Goal: Task Accomplishment & Management: Complete application form

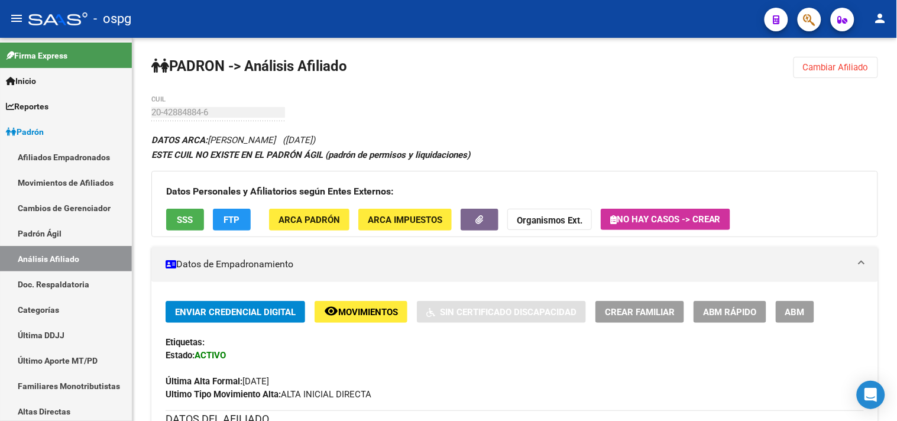
drag, startPoint x: 0, startPoint y: 0, endPoint x: 764, endPoint y: 84, distance: 768.8
click at [846, 70] on span "Cambiar Afiliado" at bounding box center [836, 67] width 66 height 11
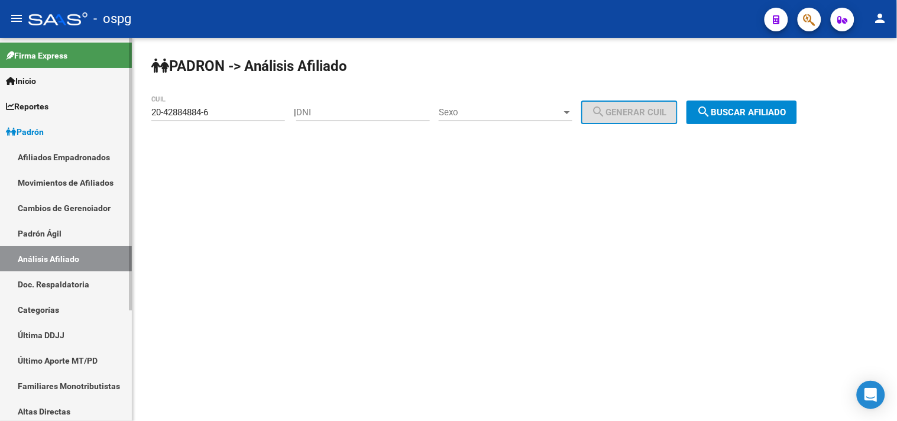
drag, startPoint x: 219, startPoint y: 112, endPoint x: 131, endPoint y: 115, distance: 88.7
click at [134, 115] on div "PADRON -> Análisis Afiliado 20-42884884-6 CUIL | DNI Sexo Sexo search Generar C…" at bounding box center [514, 100] width 764 height 124
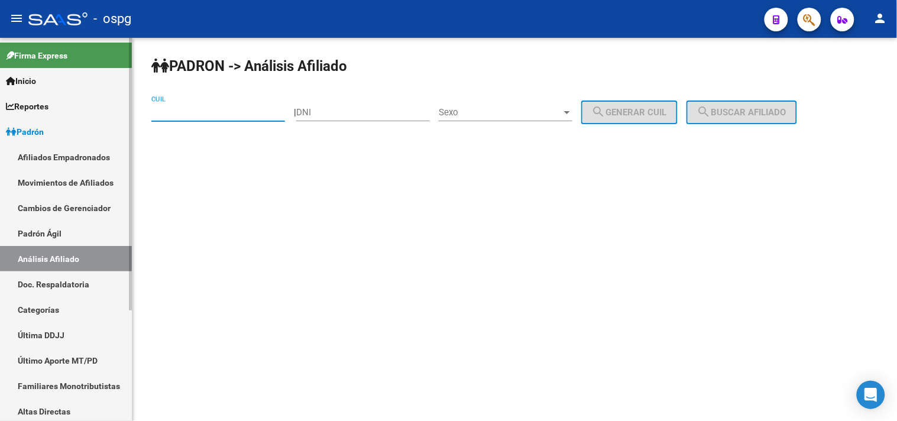
paste input "50-583533"
type input "5"
drag, startPoint x: 326, startPoint y: 108, endPoint x: 323, endPoint y: 102, distance: 7.1
click at [326, 108] on input "DNI" at bounding box center [363, 112] width 134 height 11
paste input "50583533"
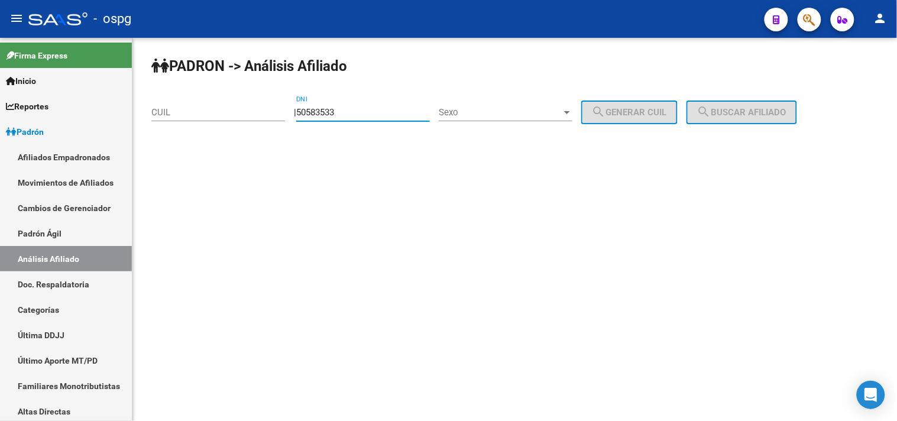
type input "50583533"
click at [542, 113] on span "Sexo" at bounding box center [500, 112] width 123 height 11
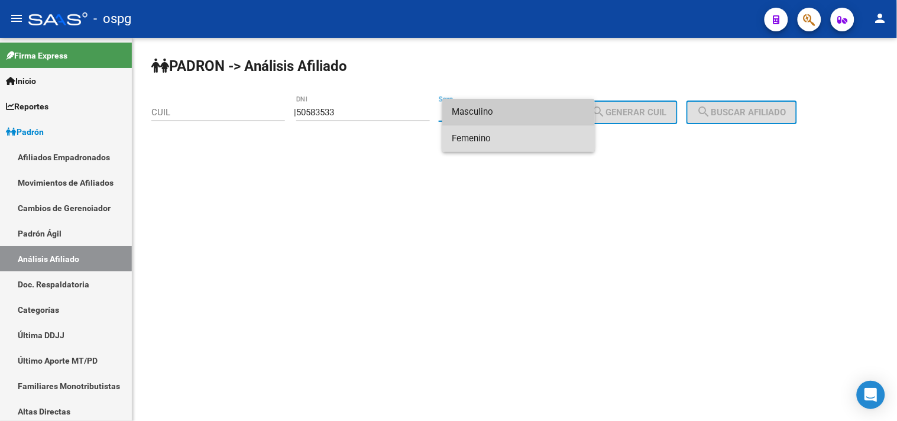
drag, startPoint x: 497, startPoint y: 135, endPoint x: 612, endPoint y: 115, distance: 117.0
click at [499, 135] on span "Femenino" at bounding box center [519, 138] width 134 height 27
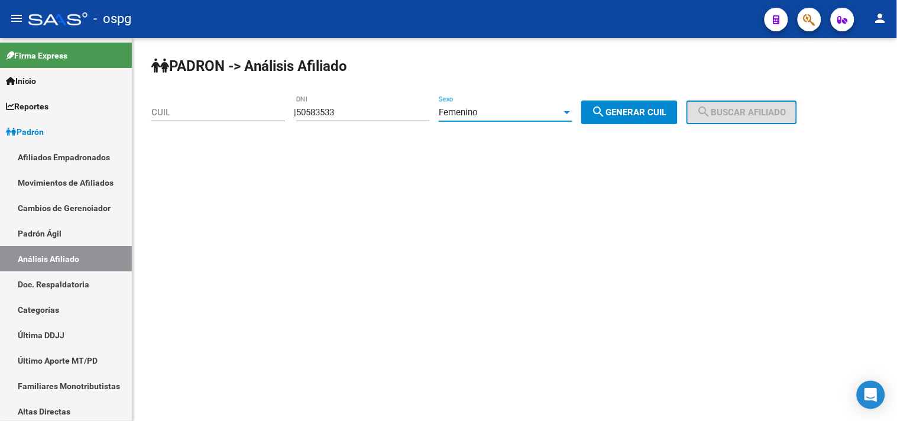
drag, startPoint x: 622, startPoint y: 108, endPoint x: 640, endPoint y: 113, distance: 18.5
click at [640, 113] on span "search Generar CUIL" at bounding box center [629, 112] width 75 height 11
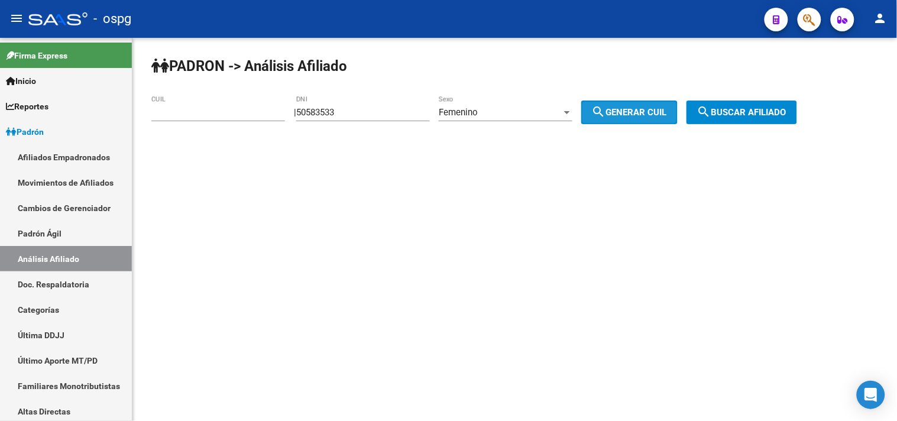
type input "27-50583533-1"
click at [729, 118] on button "search Buscar afiliado" at bounding box center [741, 112] width 111 height 24
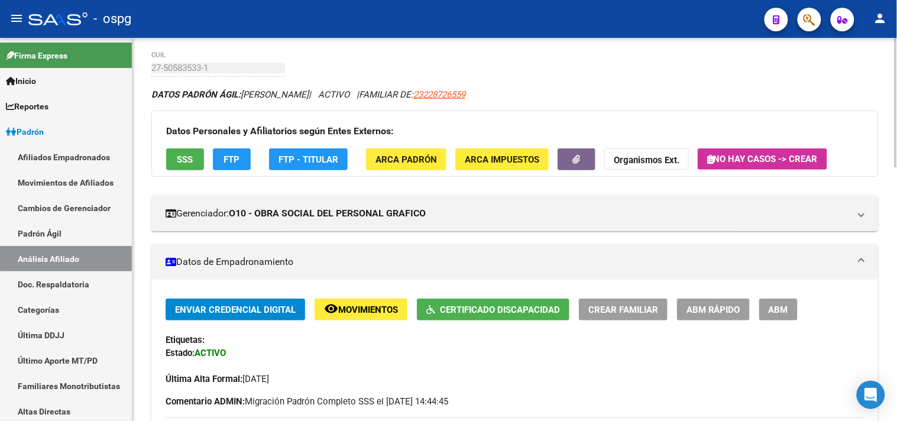
scroll to position [131, 0]
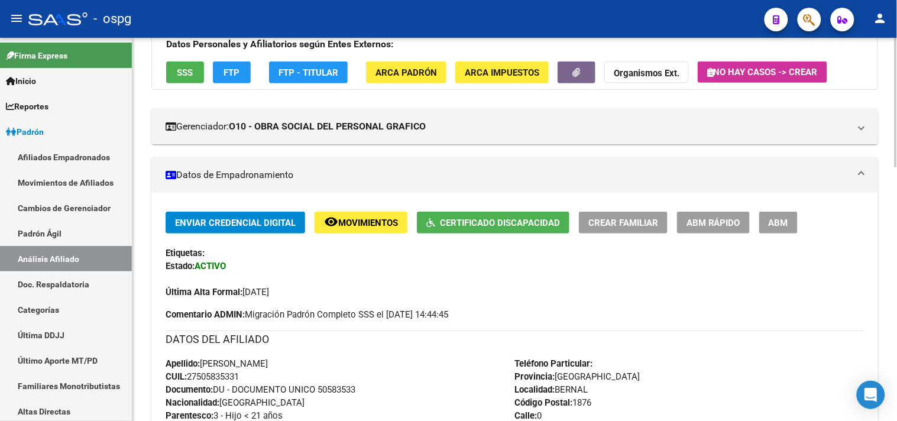
click at [474, 222] on span "Certificado Discapacidad" at bounding box center [500, 222] width 120 height 11
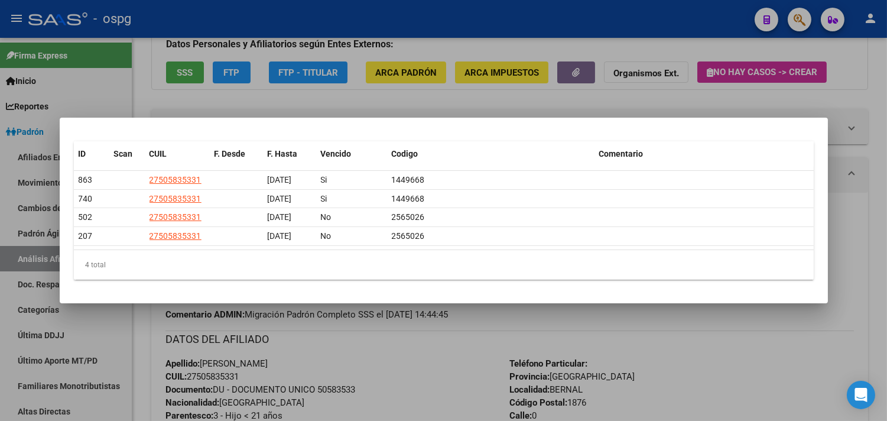
click at [326, 79] on div at bounding box center [443, 210] width 887 height 421
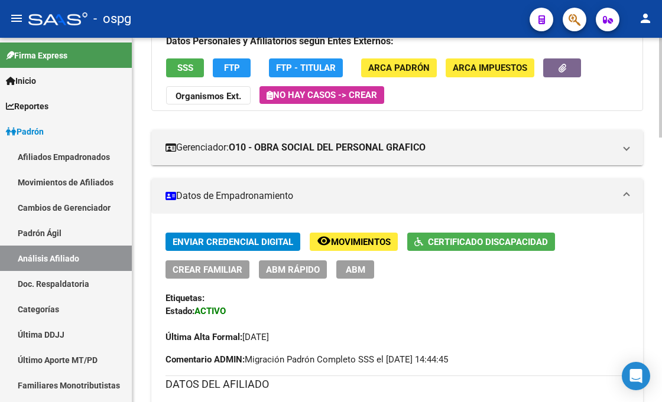
click at [485, 240] on span "Certificado Discapacidad" at bounding box center [488, 242] width 120 height 11
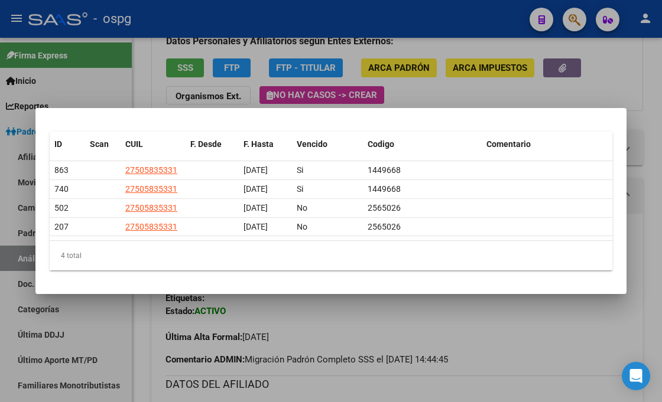
click at [474, 318] on div at bounding box center [331, 201] width 662 height 402
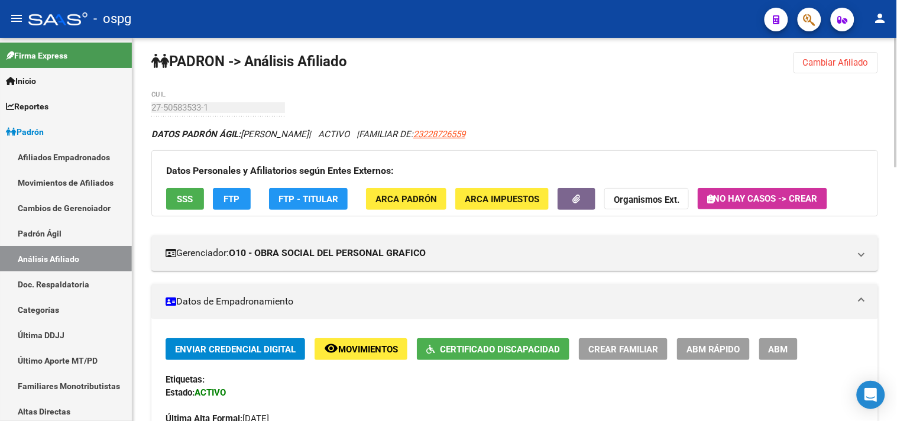
scroll to position [0, 0]
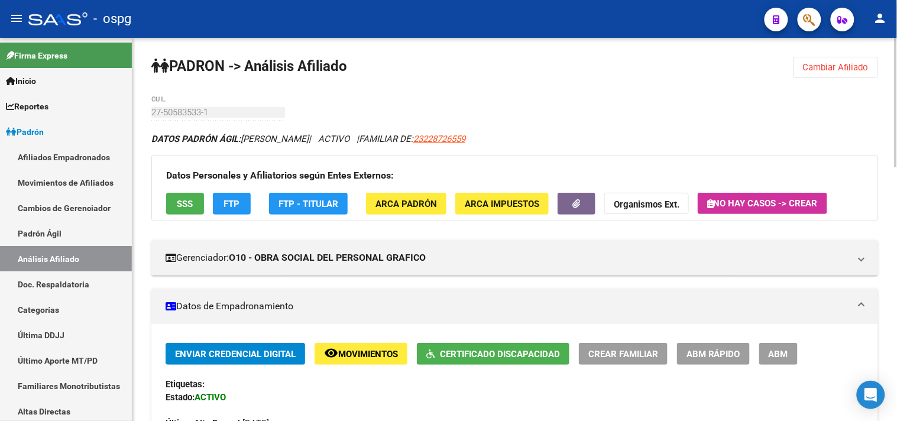
drag, startPoint x: 842, startPoint y: 77, endPoint x: 833, endPoint y: 69, distance: 12.1
click at [840, 75] on button "Cambiar Afiliado" at bounding box center [835, 67] width 85 height 21
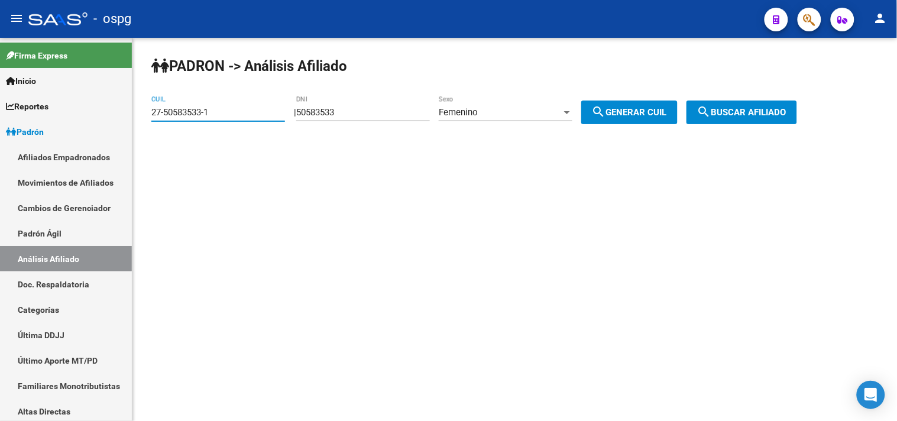
drag, startPoint x: 177, startPoint y: 120, endPoint x: 135, endPoint y: 129, distance: 43.5
click at [135, 129] on div "PADRON -> Análisis Afiliado 27-50583533-1 CUIL | 50583533 DNI Femenino Sexo sea…" at bounding box center [514, 100] width 764 height 124
click at [736, 112] on span "search Buscar afiliado" at bounding box center [741, 112] width 89 height 11
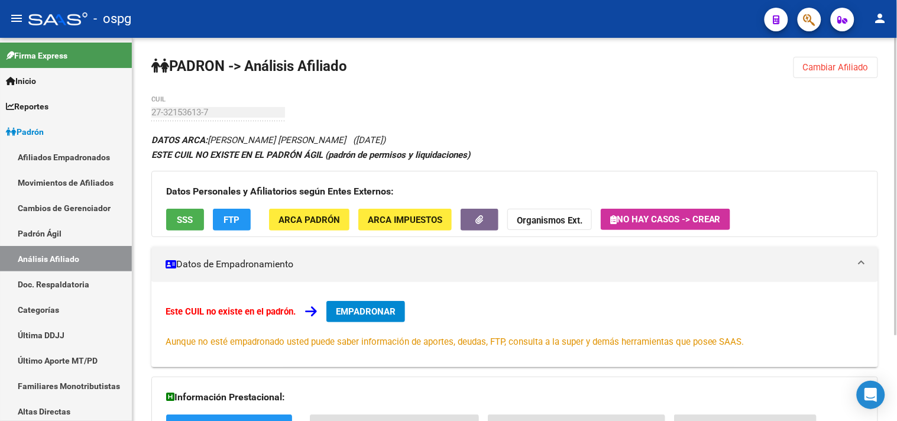
click at [845, 68] on span "Cambiar Afiliado" at bounding box center [836, 67] width 66 height 11
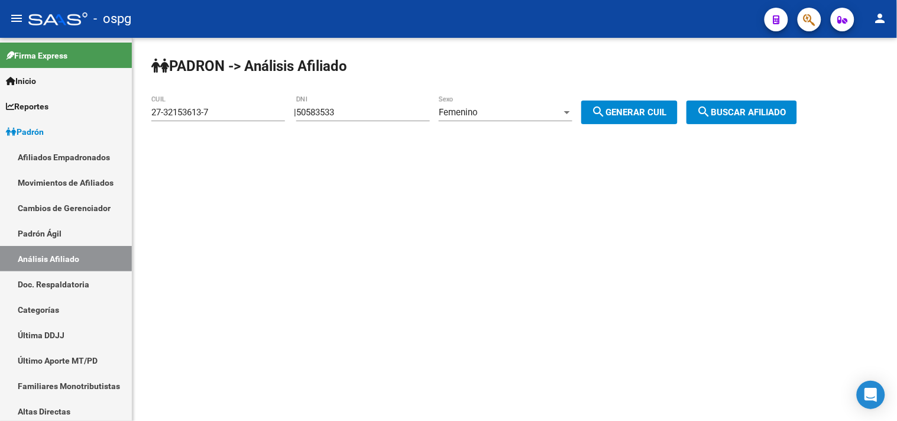
click at [216, 117] on input "27-32153613-7" at bounding box center [218, 112] width 134 height 11
drag, startPoint x: 215, startPoint y: 117, endPoint x: 132, endPoint y: 120, distance: 82.8
click at [132, 120] on mat-sidenav-container "Firma Express Inicio Instructivos Contacto OS Reportes Ingresos Devengados Anál…" at bounding box center [448, 229] width 897 height 383
type input "20-28201503-0"
click at [745, 118] on button "search Buscar afiliado" at bounding box center [741, 112] width 111 height 24
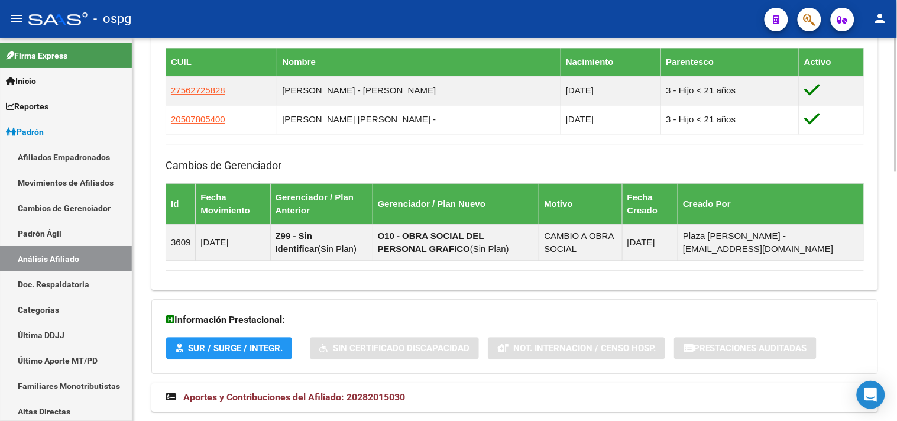
scroll to position [713, 0]
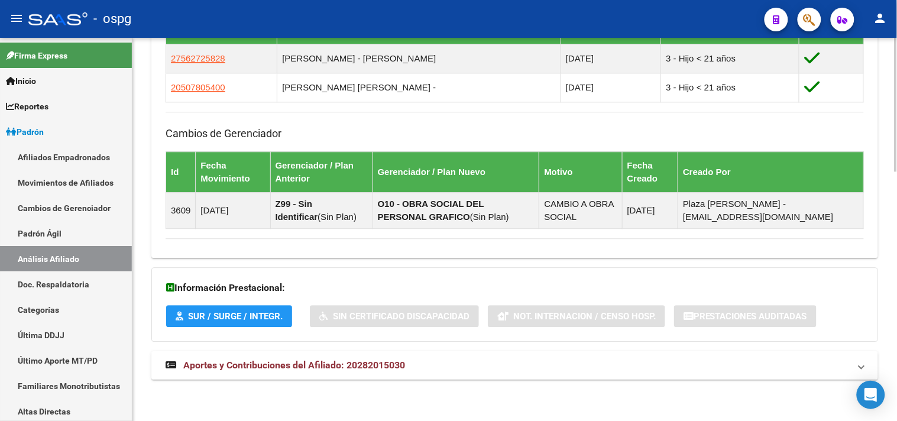
click at [359, 363] on span "Aportes y Contribuciones del Afiliado: 20282015030" at bounding box center [294, 364] width 222 height 11
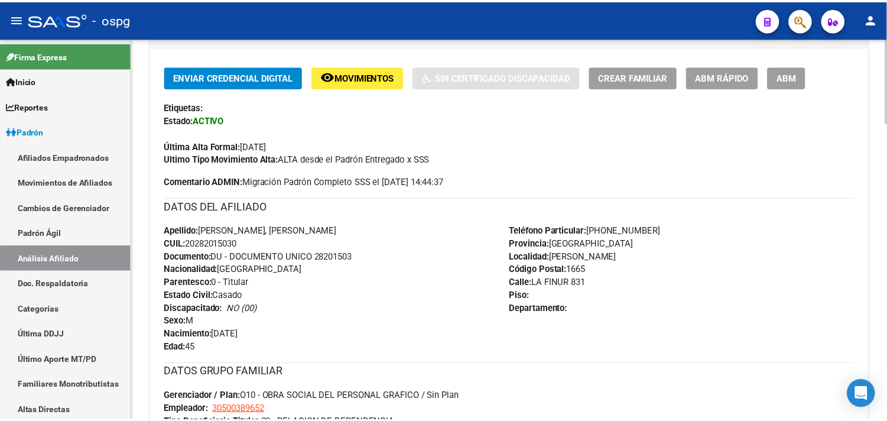
scroll to position [98, 0]
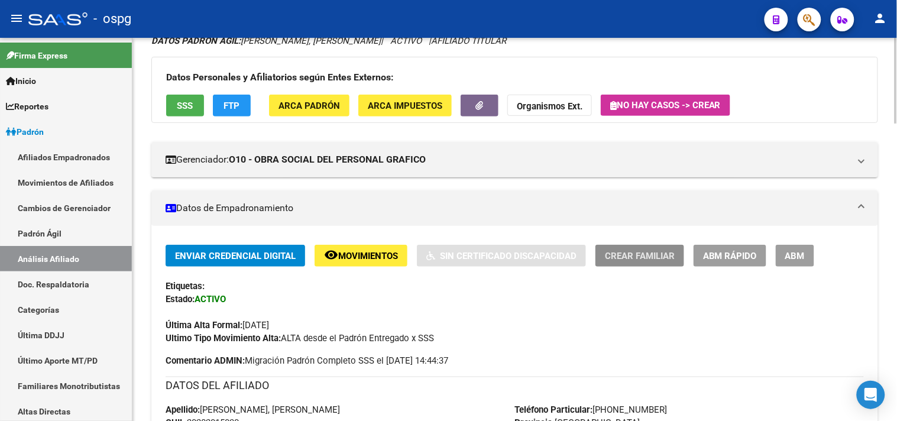
click at [646, 256] on span "Crear Familiar" at bounding box center [640, 256] width 70 height 11
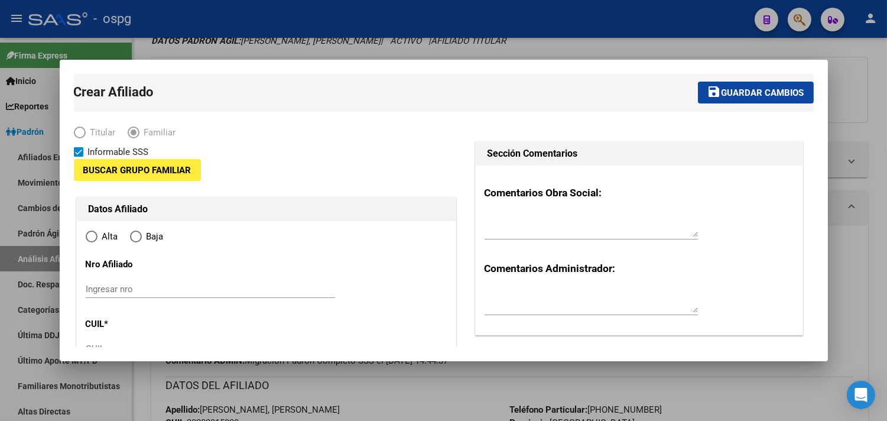
type input "30-50038965-2"
type input "[PERSON_NAME]"
type input "1665"
type input "LA FINUR"
type input "831"
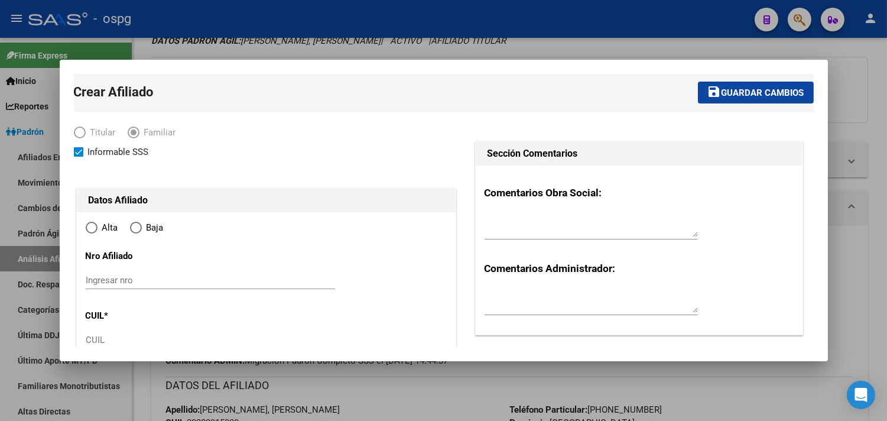
radio input "true"
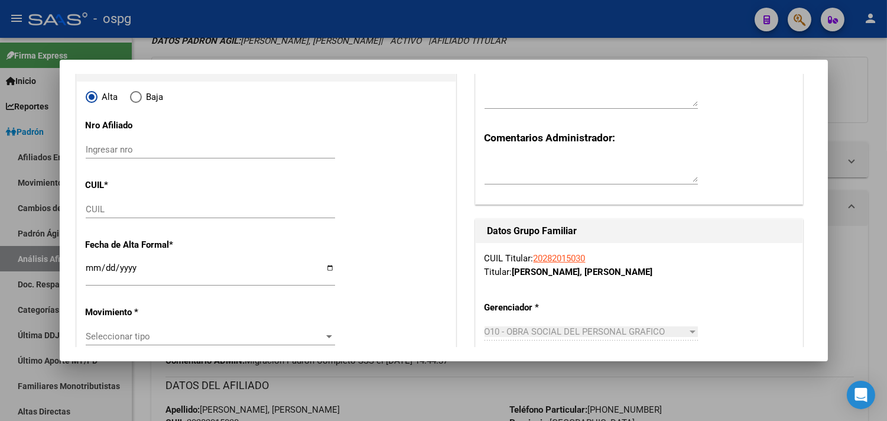
scroll to position [131, 0]
type input "30-50038965-2"
click at [93, 213] on input "CUIL" at bounding box center [210, 208] width 249 height 11
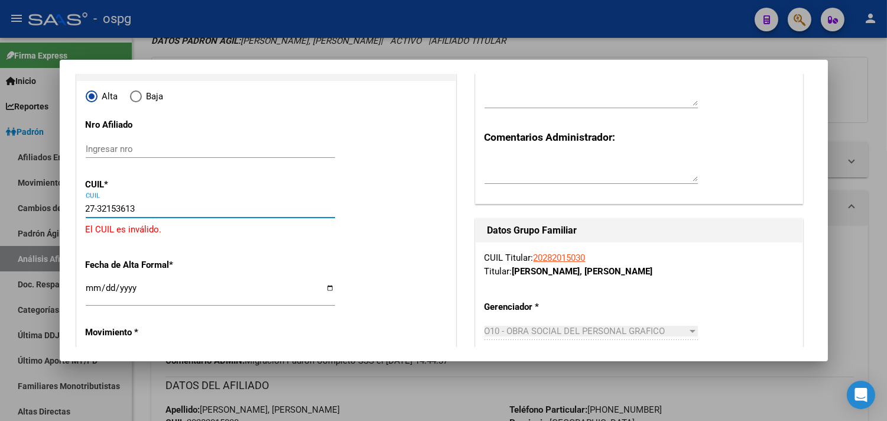
type input "27-32153613-7"
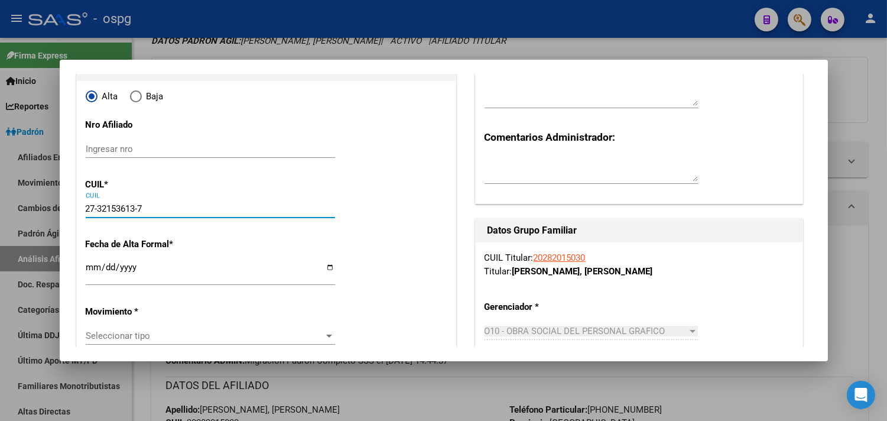
type input "32153613"
type input "[PERSON_NAME]"
type input "[DATE]"
type input "[PERSON_NAME]"
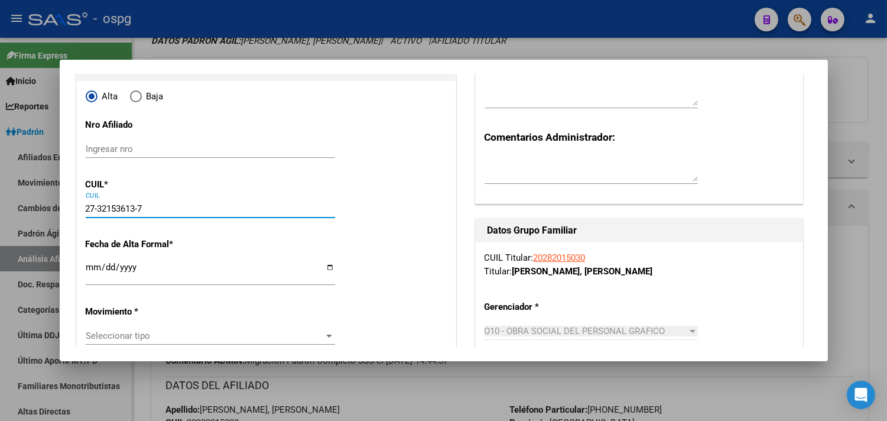
type input "[DATE]"
type input "831"
type input "27-32153613-7"
drag, startPoint x: 89, startPoint y: 267, endPoint x: 95, endPoint y: 271, distance: 7.7
click at [90, 269] on input "Ingresar fecha" at bounding box center [210, 271] width 249 height 19
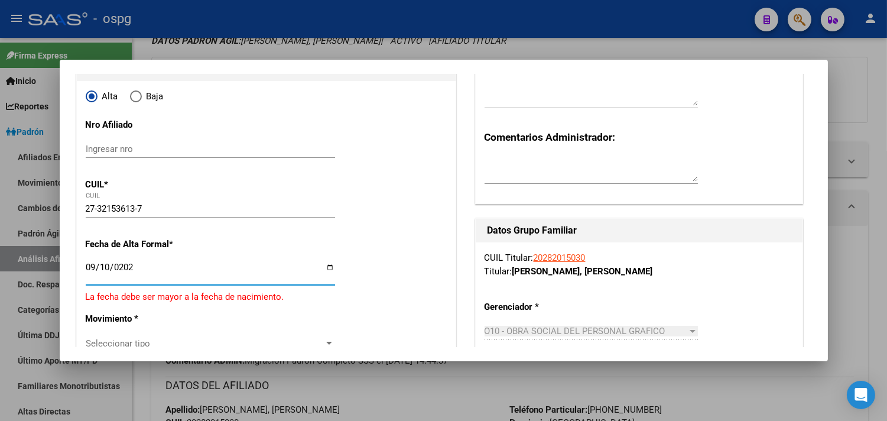
type input "[DATE]"
click at [121, 339] on span "Seleccionar tipo" at bounding box center [205, 335] width 239 height 11
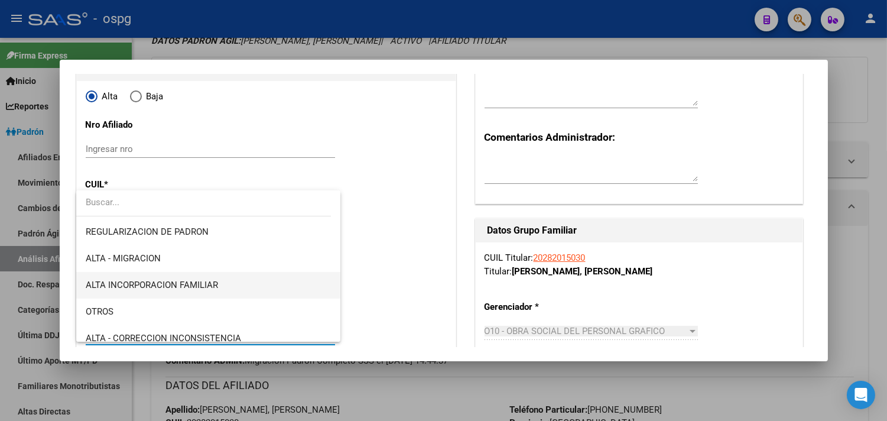
click at [186, 290] on span "ALTA INCORPORACION FAMILIAR" at bounding box center [208, 285] width 245 height 27
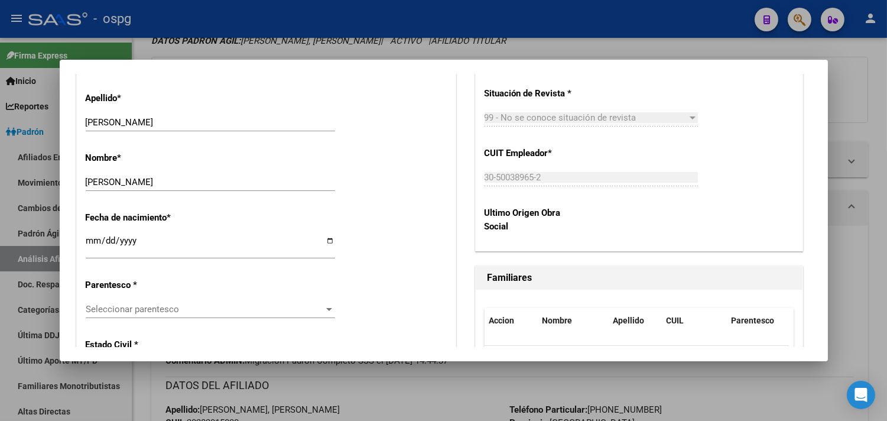
scroll to position [525, 0]
click at [109, 305] on span "Seleccionar parentesco" at bounding box center [205, 308] width 239 height 11
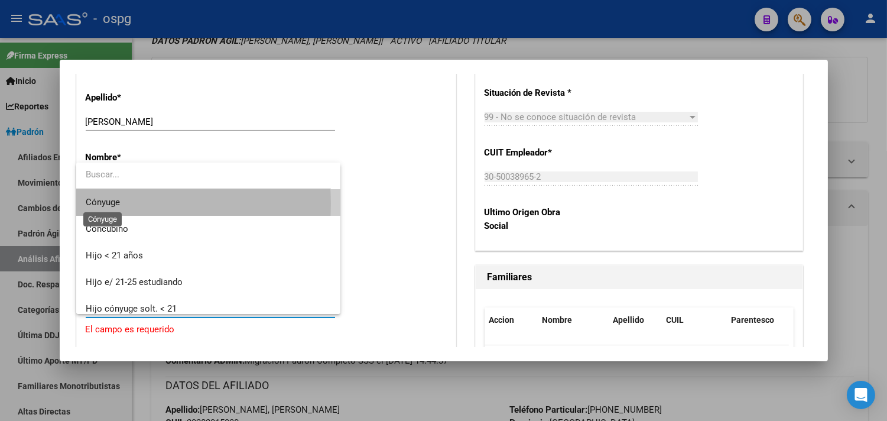
click at [109, 203] on span "Cónyuge" at bounding box center [103, 202] width 34 height 11
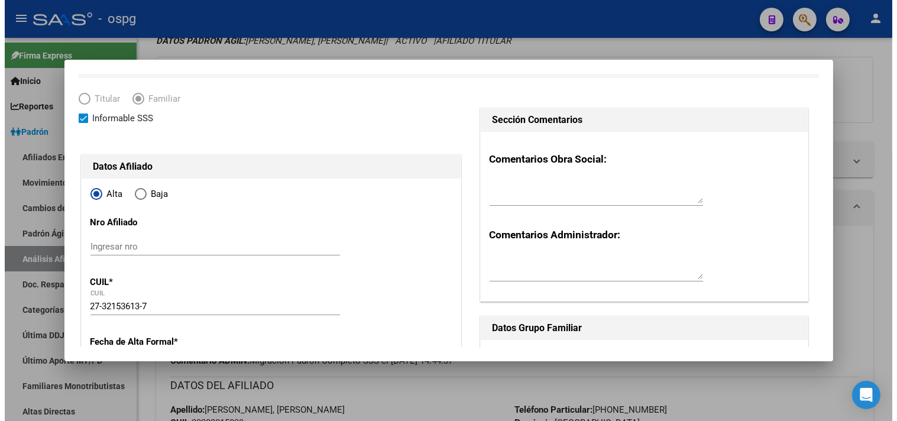
scroll to position [0, 0]
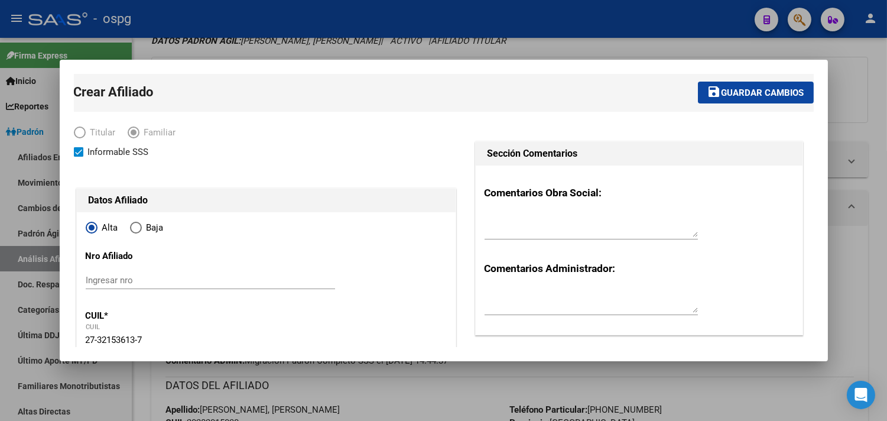
click at [722, 87] on span "Guardar cambios" at bounding box center [763, 92] width 83 height 11
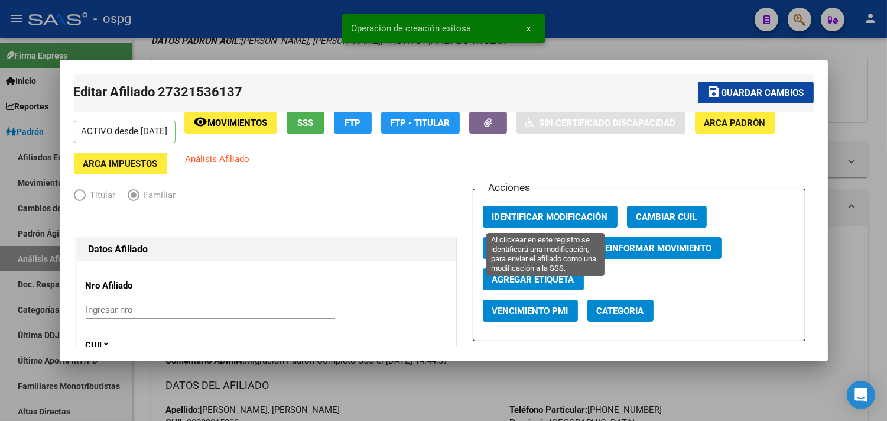
click at [537, 212] on span "Identificar Modificación" at bounding box center [550, 217] width 116 height 11
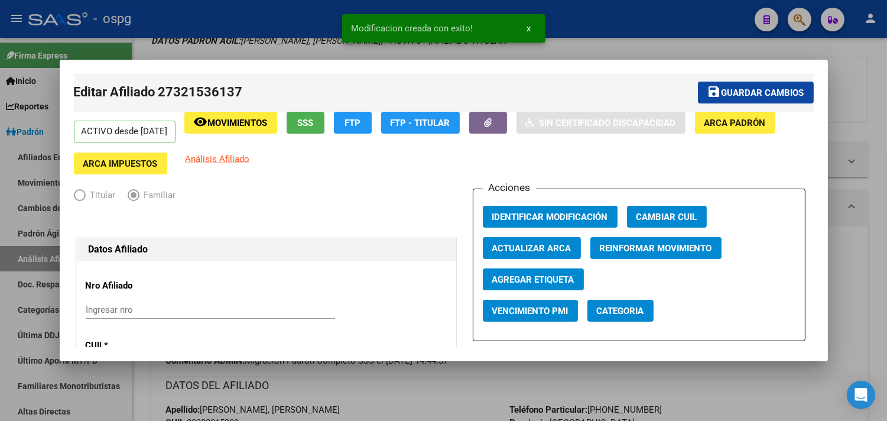
click at [507, 134] on app-upload-document at bounding box center [488, 128] width 38 height 32
click at [506, 128] on button "button" at bounding box center [488, 123] width 38 height 22
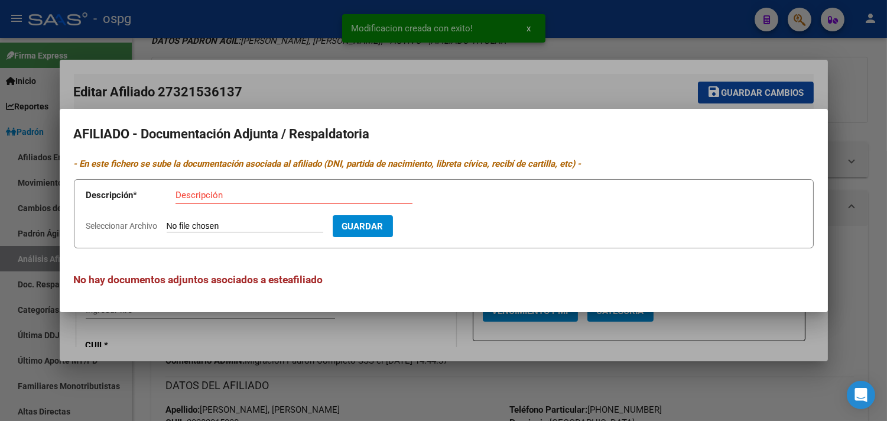
drag, startPoint x: 269, startPoint y: 72, endPoint x: 272, endPoint y: 53, distance: 19.1
click at [269, 72] on div at bounding box center [443, 210] width 887 height 421
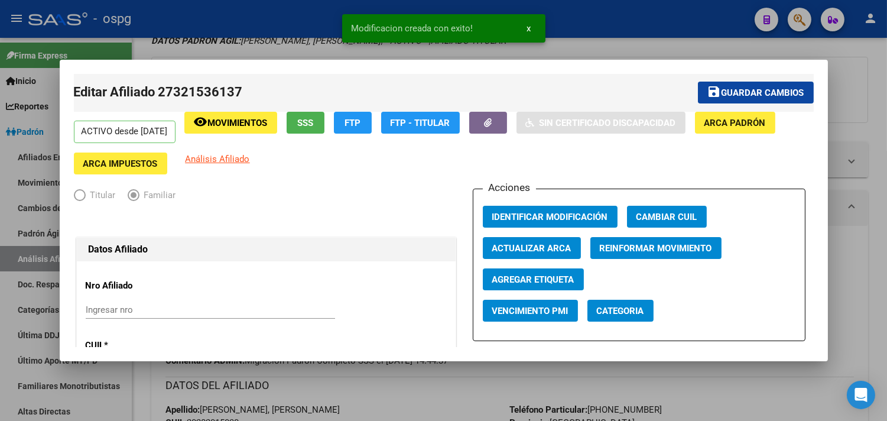
click at [272, 49] on div at bounding box center [443, 210] width 887 height 421
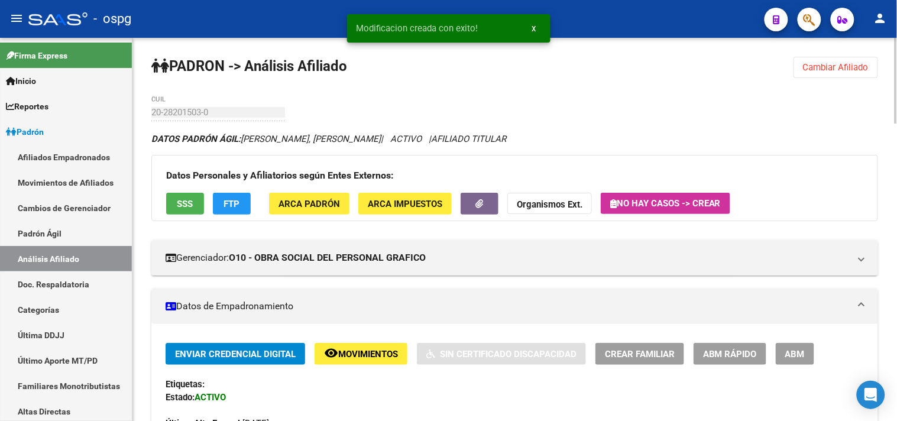
click at [823, 65] on span "Cambiar Afiliado" at bounding box center [836, 67] width 66 height 11
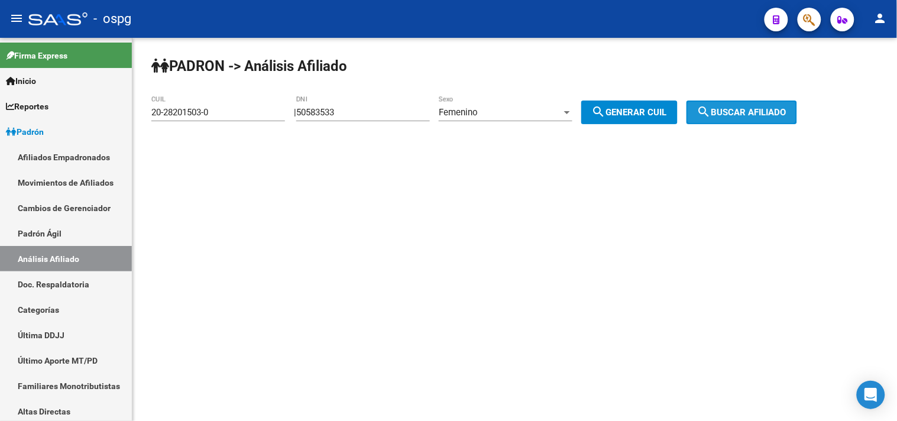
click at [742, 118] on button "search Buscar afiliado" at bounding box center [741, 112] width 111 height 24
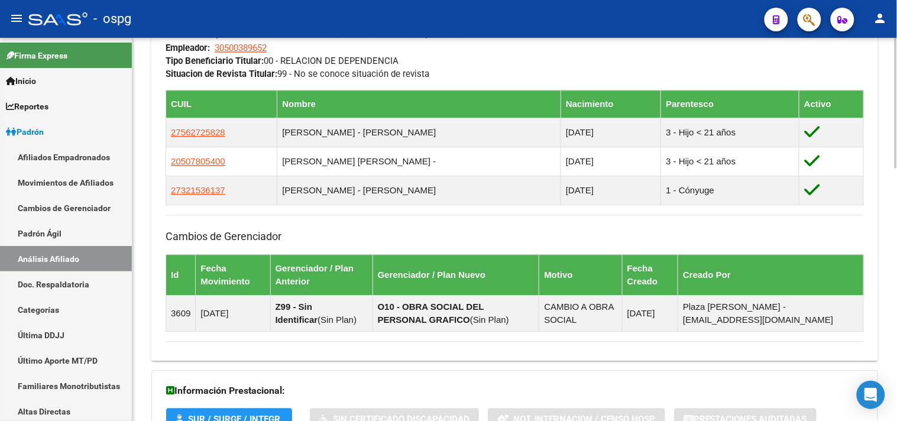
scroll to position [651, 0]
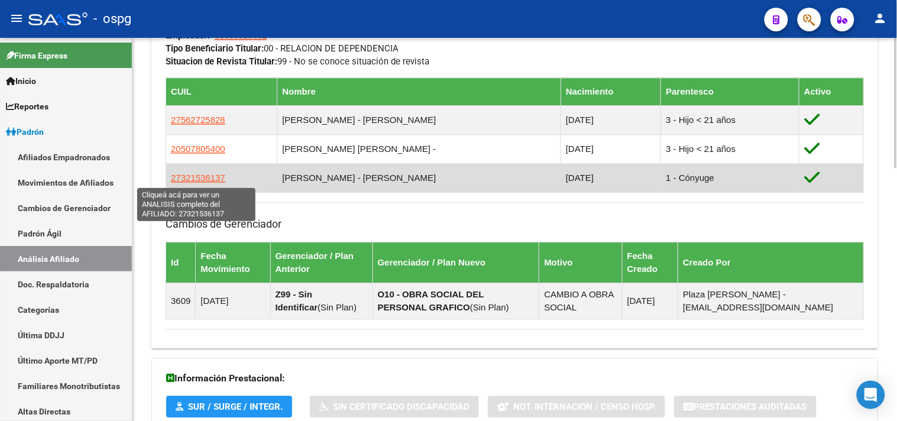
click at [209, 175] on span "27321536137" at bounding box center [198, 178] width 54 height 10
type textarea "27321536137"
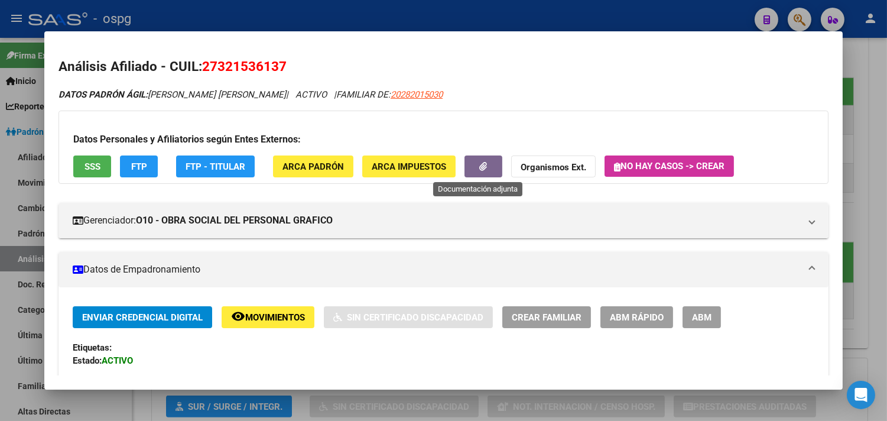
click at [480, 163] on icon "button" at bounding box center [484, 166] width 8 height 9
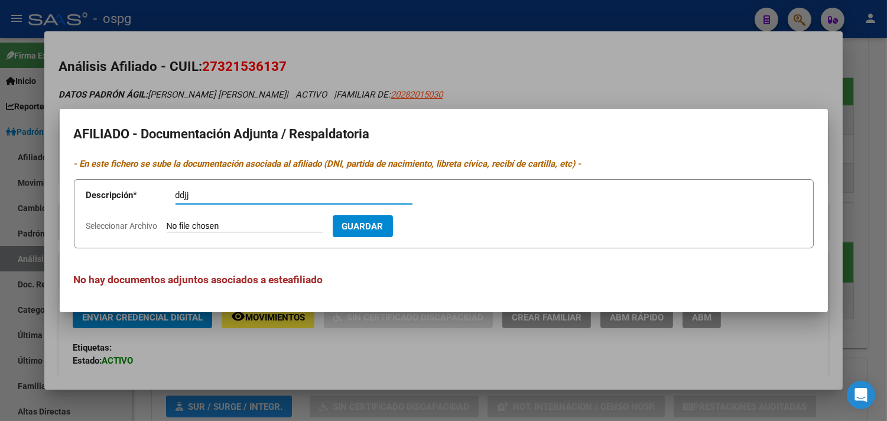
type input "ddjj"
click at [176, 227] on input "Seleccionar Archivo" at bounding box center [245, 226] width 157 height 11
type input "C:\fakepath\[PERSON_NAME].jpg"
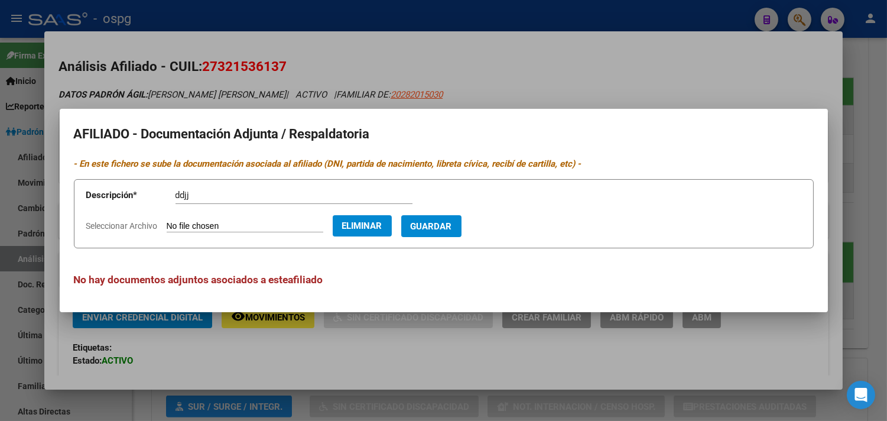
click at [446, 227] on span "Guardar" at bounding box center [431, 226] width 41 height 11
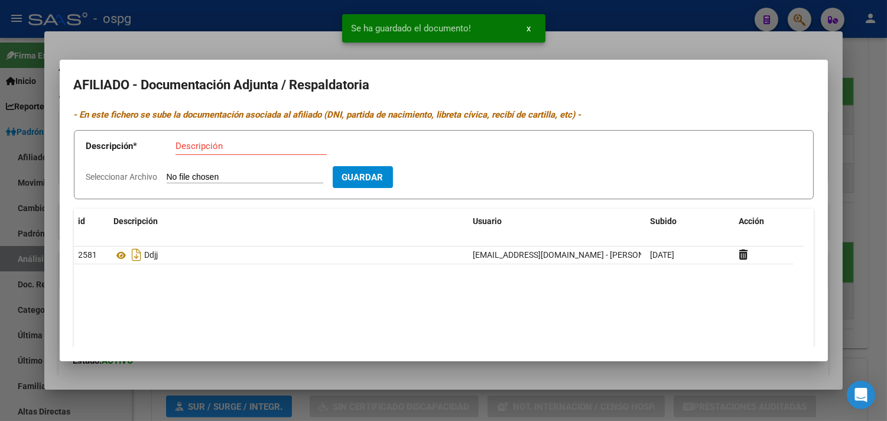
click at [173, 142] on app-form-text-field "Descripción * Descripción" at bounding box center [257, 148] width 343 height 35
type input "anses"
click at [178, 176] on input "Seleccionar Archivo" at bounding box center [245, 177] width 157 height 11
type input "C:\fakepath\anses [PERSON_NAME].jpg"
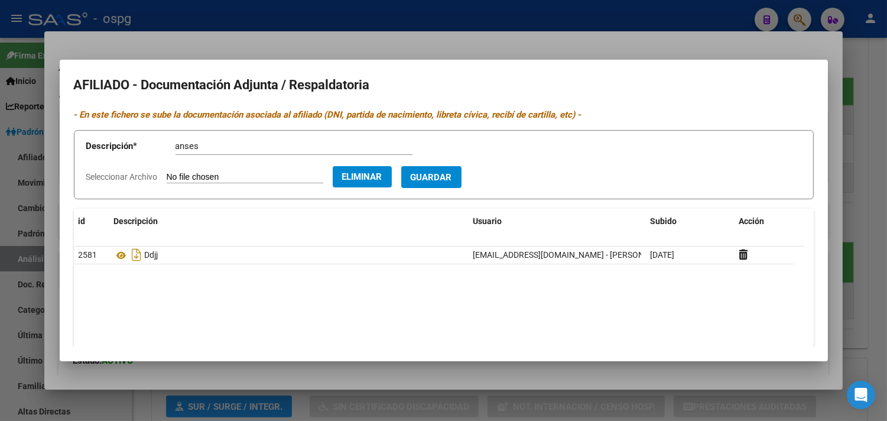
click at [452, 178] on span "Guardar" at bounding box center [431, 177] width 41 height 11
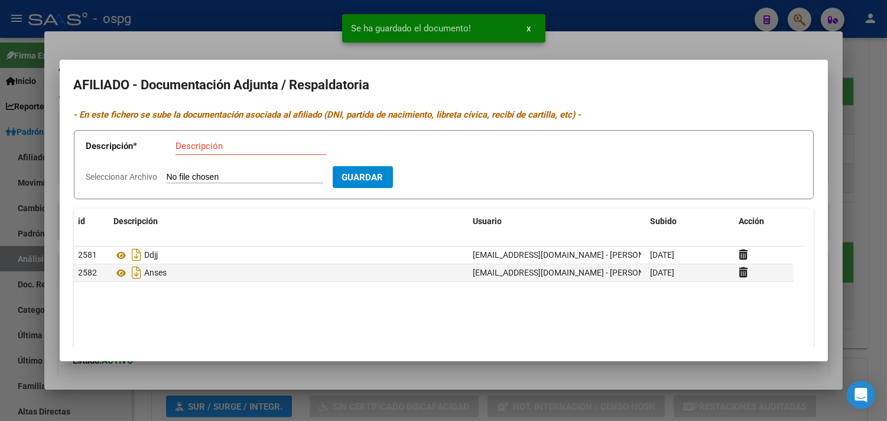
click at [184, 146] on input "Descripción" at bounding box center [251, 146] width 151 height 11
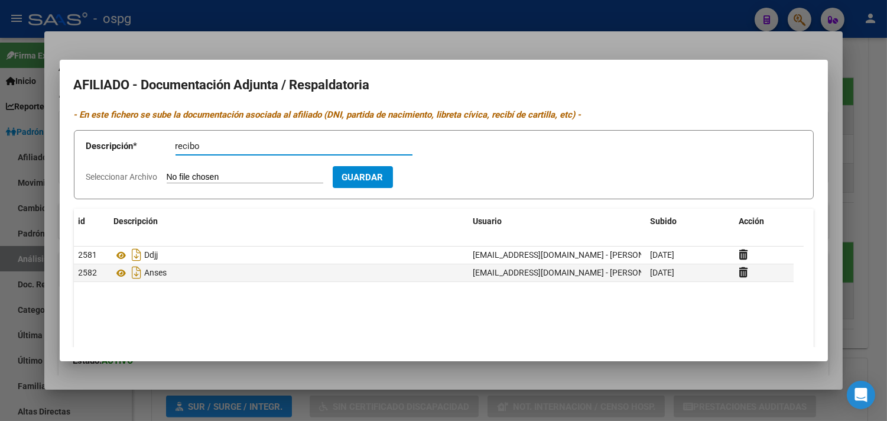
type input "recibo"
click at [226, 181] on input "Seleccionar Archivo" at bounding box center [245, 177] width 157 height 11
type input "C:\fakepath\recibo [PERSON_NAME].jpg"
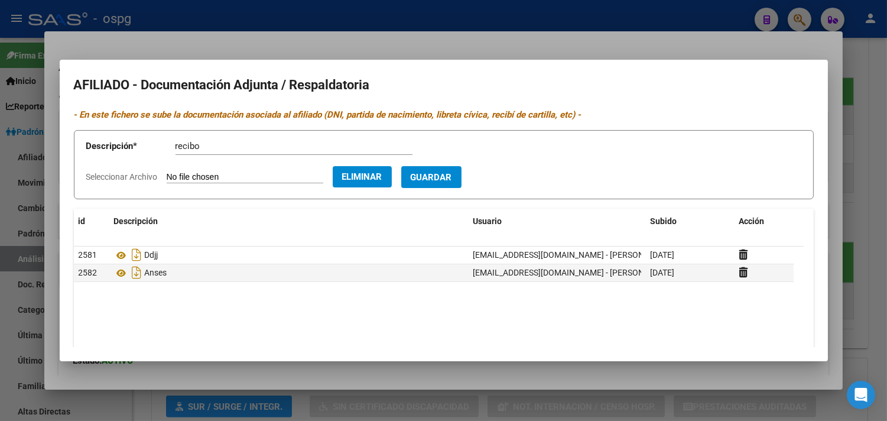
click at [447, 173] on span "Guardar" at bounding box center [431, 177] width 41 height 11
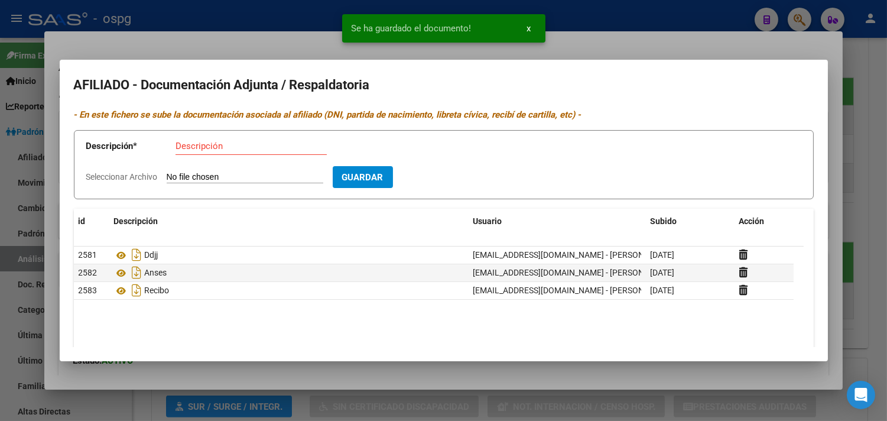
click at [192, 149] on input "Descripción" at bounding box center [251, 146] width 151 height 11
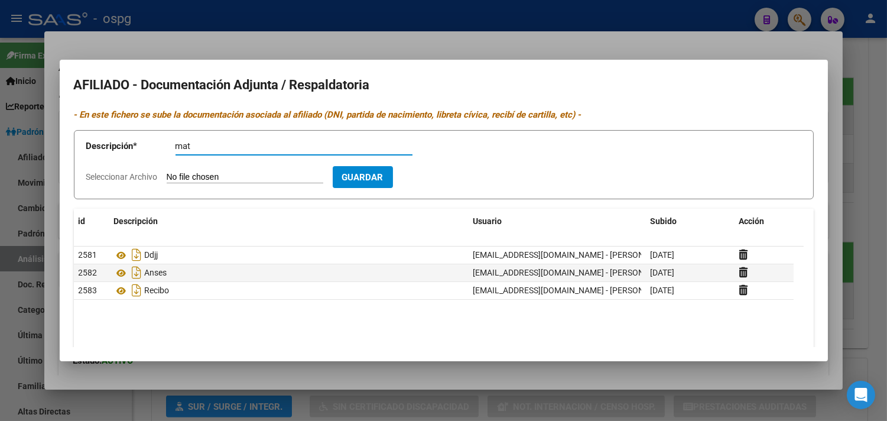
type input "mat"
click at [222, 178] on input "Seleccionar Archivo" at bounding box center [245, 177] width 157 height 11
type input "C:\fakepath\matrimonio [PERSON_NAME].jpg"
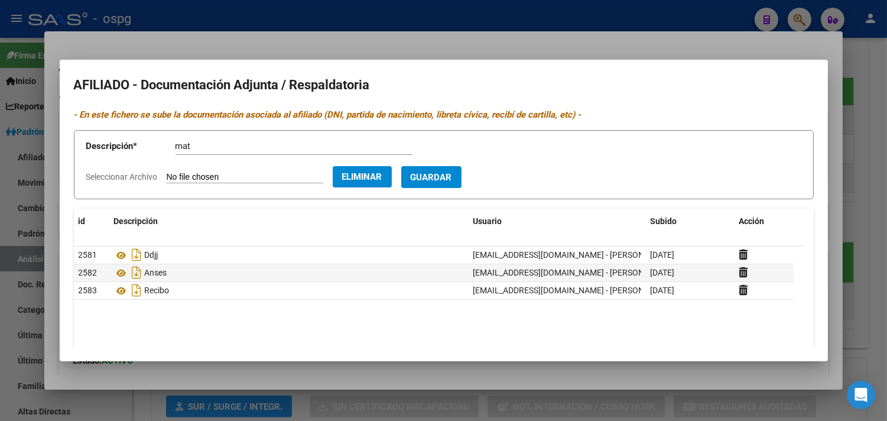
click at [450, 183] on button "Guardar" at bounding box center [431, 177] width 60 height 22
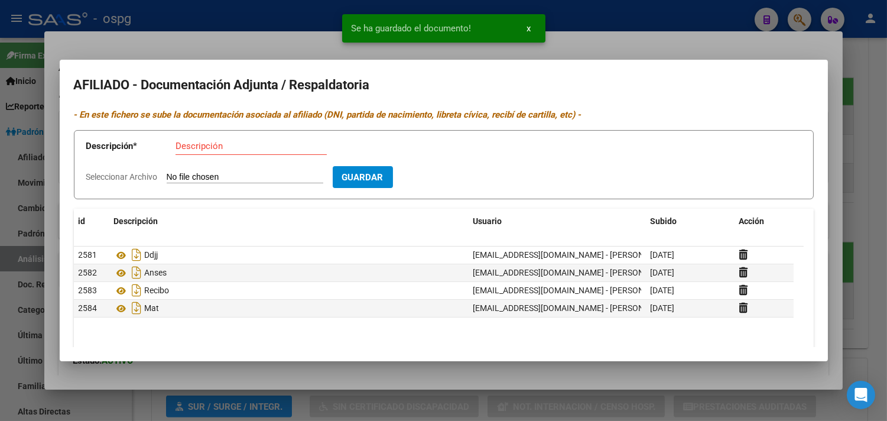
click at [190, 148] on input "Descripción" at bounding box center [251, 146] width 151 height 11
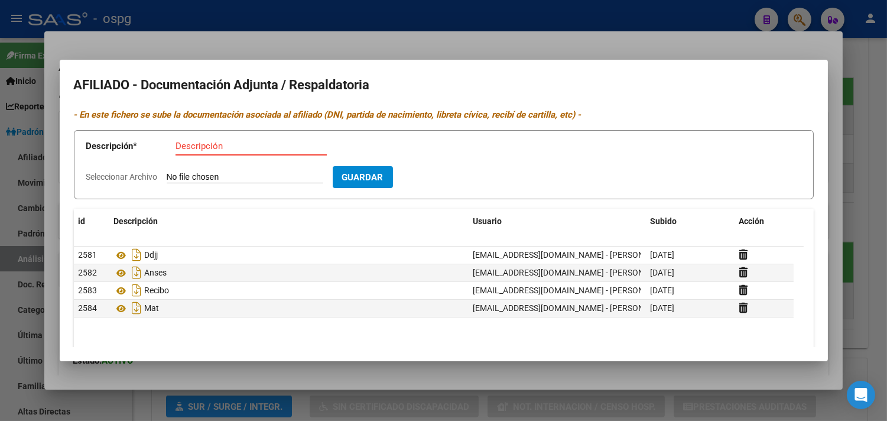
click at [175, 180] on input "Seleccionar Archivo" at bounding box center [245, 177] width 157 height 11
type input "C:\fakepath\dni [PERSON_NAME] f.jpg"
click at [189, 148] on input "Descripción" at bounding box center [251, 146] width 151 height 11
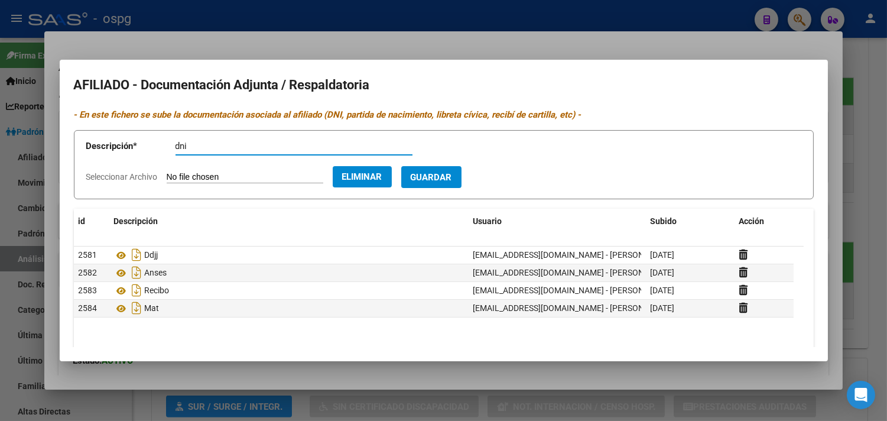
type input "dni"
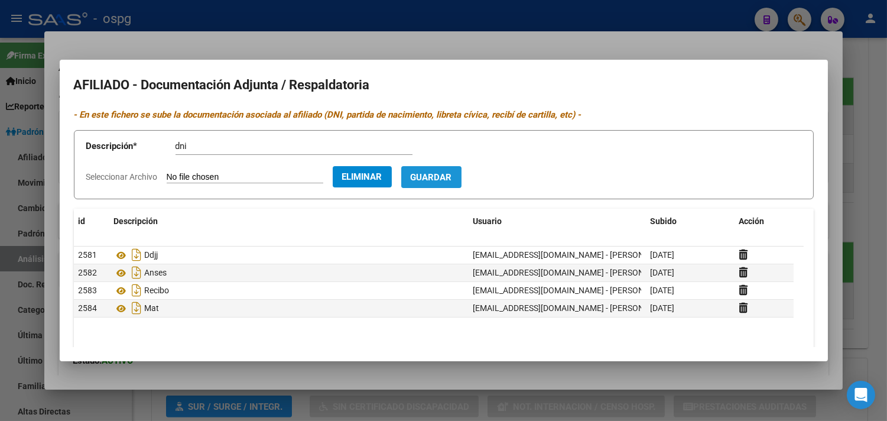
click at [447, 180] on span "Guardar" at bounding box center [431, 177] width 41 height 11
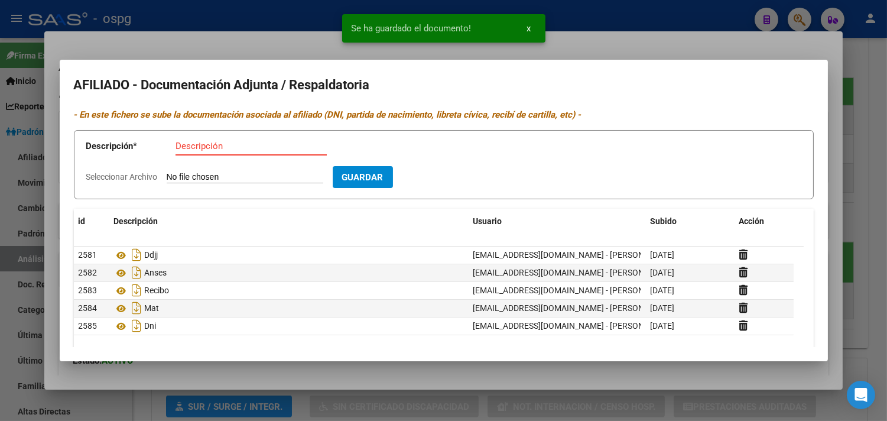
click at [181, 150] on input "Descripción" at bounding box center [251, 146] width 151 height 11
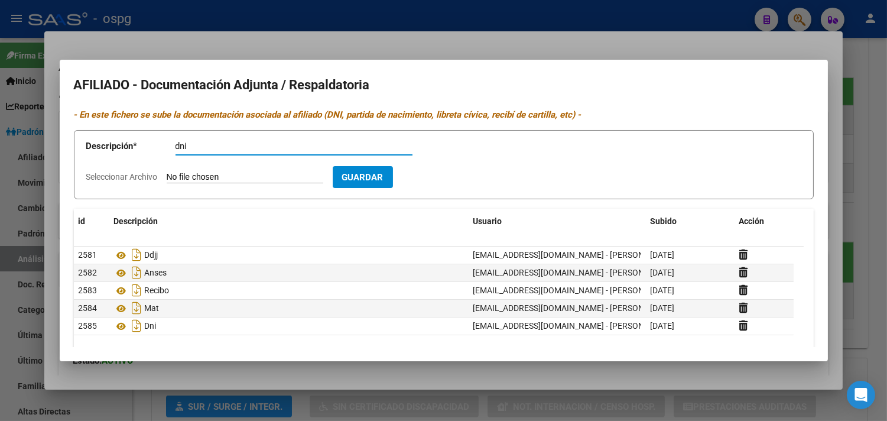
type input "dni"
click at [225, 182] on input "Seleccionar Archivo" at bounding box center [245, 177] width 157 height 11
type input "C:\fakepath\dni [PERSON_NAME].jpg"
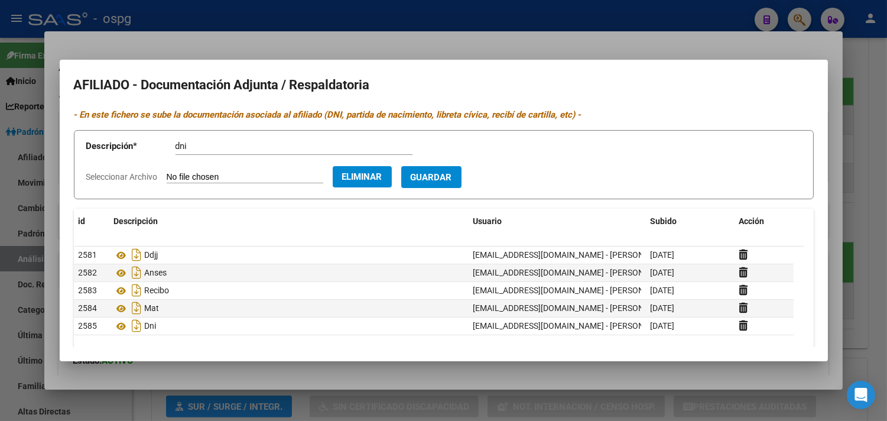
click at [452, 175] on span "Guardar" at bounding box center [431, 177] width 41 height 11
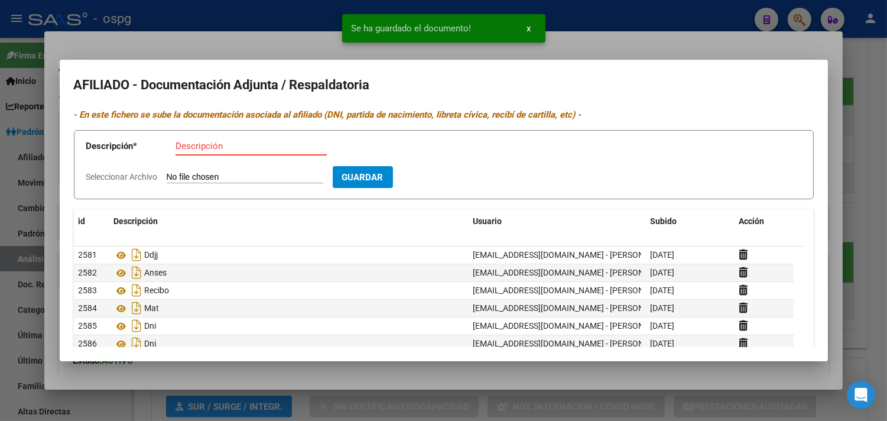
drag, startPoint x: 180, startPoint y: 146, endPoint x: 191, endPoint y: 140, distance: 12.7
click at [180, 147] on input "Descripción" at bounding box center [251, 146] width 151 height 11
type input "dni"
click at [174, 175] on input "Seleccionar Archivo" at bounding box center [245, 177] width 157 height 11
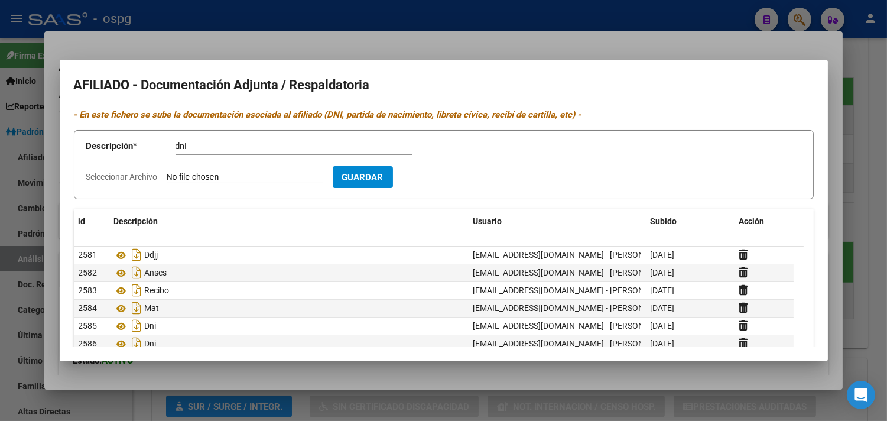
type input "C:\fakepath\dni [PERSON_NAME].jpg"
drag, startPoint x: 463, startPoint y: 187, endPoint x: 452, endPoint y: 180, distance: 13.5
click at [462, 186] on button "Guardar" at bounding box center [431, 177] width 60 height 22
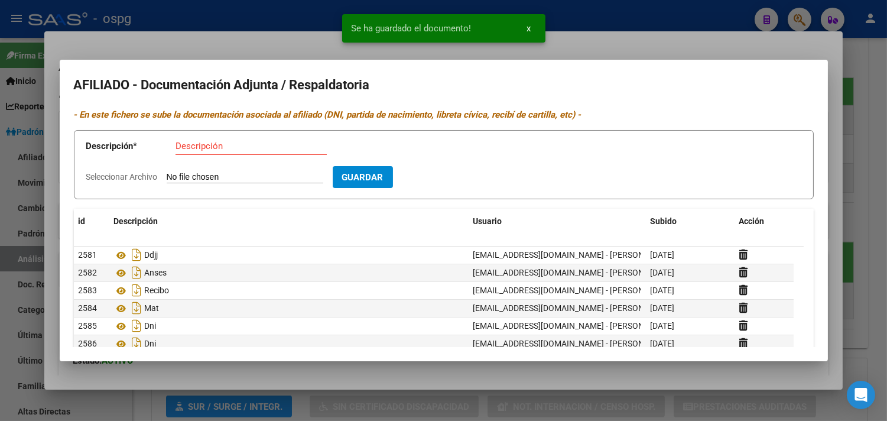
click at [202, 142] on input "Descripción" at bounding box center [251, 146] width 151 height 11
type input "dni"
click at [181, 174] on input "Seleccionar Archivo" at bounding box center [245, 177] width 157 height 11
type input "C:\fakepath\dni [PERSON_NAME].jpg"
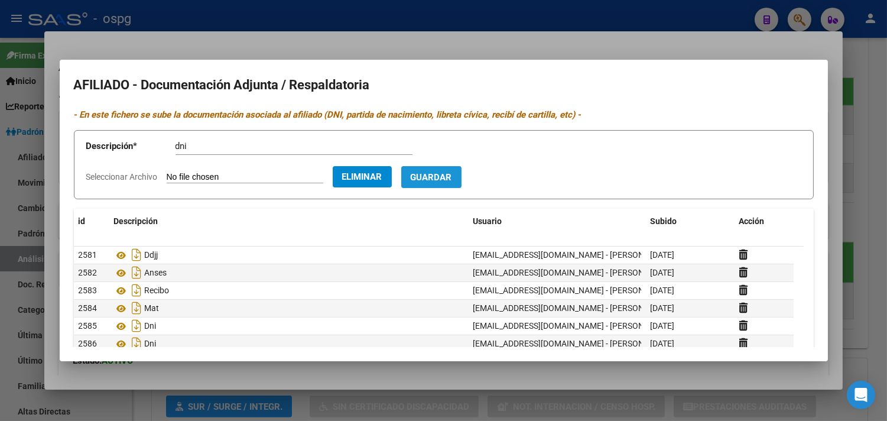
drag, startPoint x: 452, startPoint y: 176, endPoint x: 453, endPoint y: 167, distance: 8.4
click at [451, 176] on span "Guardar" at bounding box center [431, 177] width 41 height 11
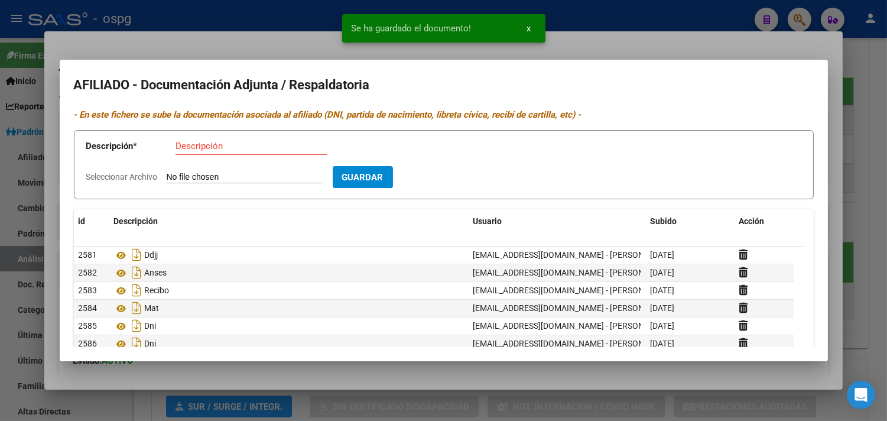
drag, startPoint x: 143, startPoint y: 41, endPoint x: 442, endPoint y: 44, distance: 299.1
click at [145, 40] on div at bounding box center [443, 210] width 887 height 421
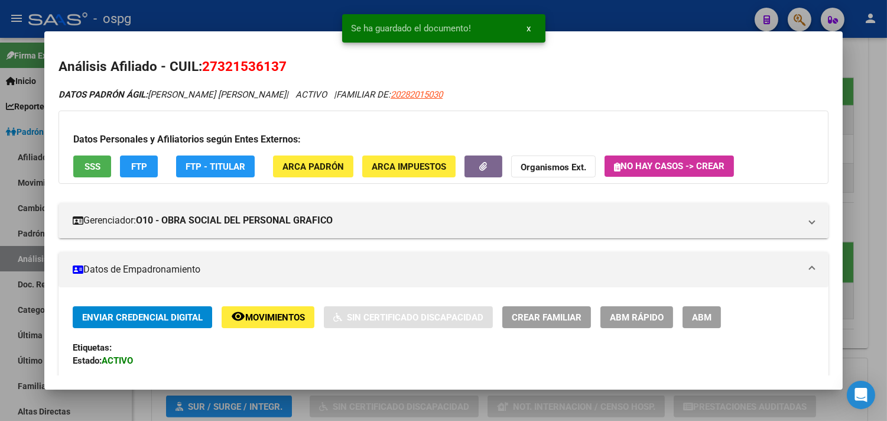
click at [233, 11] on div at bounding box center [443, 210] width 887 height 421
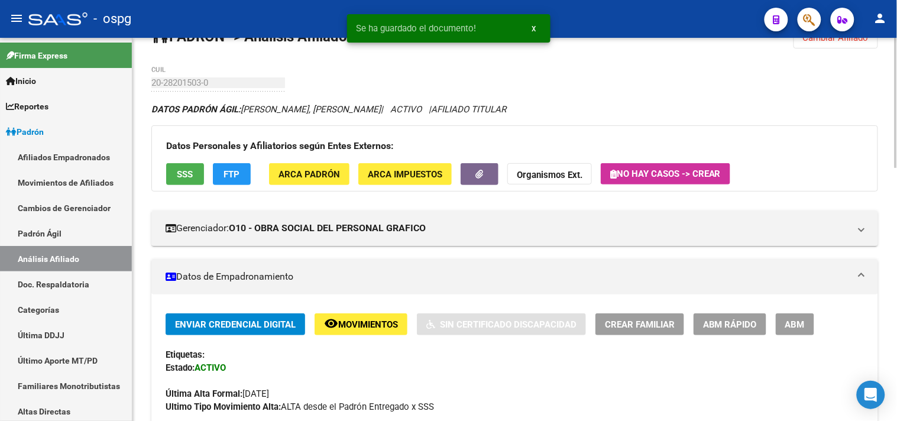
scroll to position [0, 0]
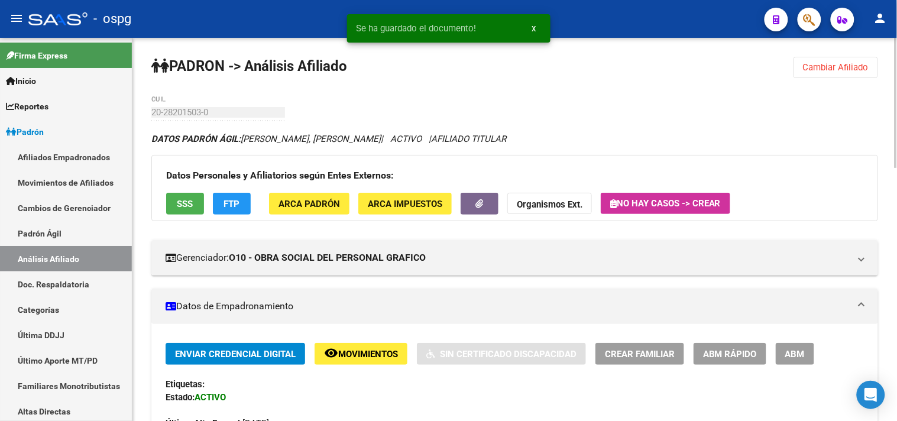
click at [816, 74] on button "Cambiar Afiliado" at bounding box center [835, 67] width 85 height 21
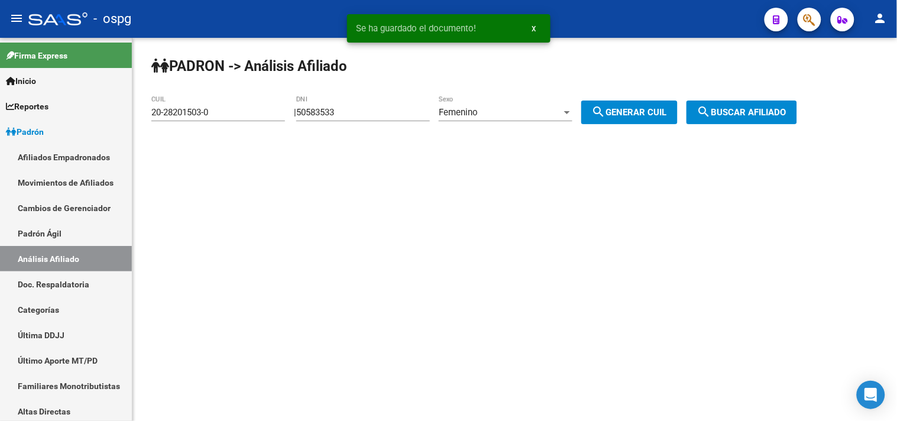
click at [736, 107] on span "search Buscar afiliado" at bounding box center [741, 112] width 89 height 11
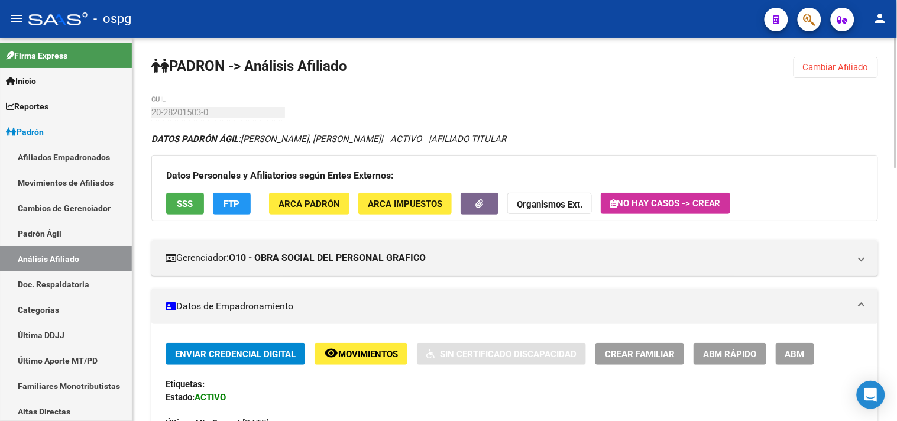
click at [837, 62] on span "Cambiar Afiliado" at bounding box center [836, 67] width 66 height 11
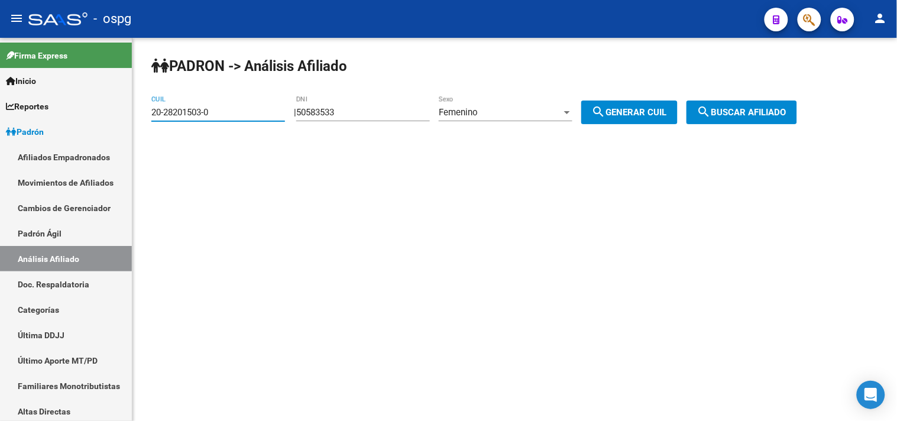
drag, startPoint x: 225, startPoint y: 115, endPoint x: 184, endPoint y: 89, distance: 49.2
click at [152, 125] on div "20-28201503-0 CUIL" at bounding box center [218, 114] width 134 height 37
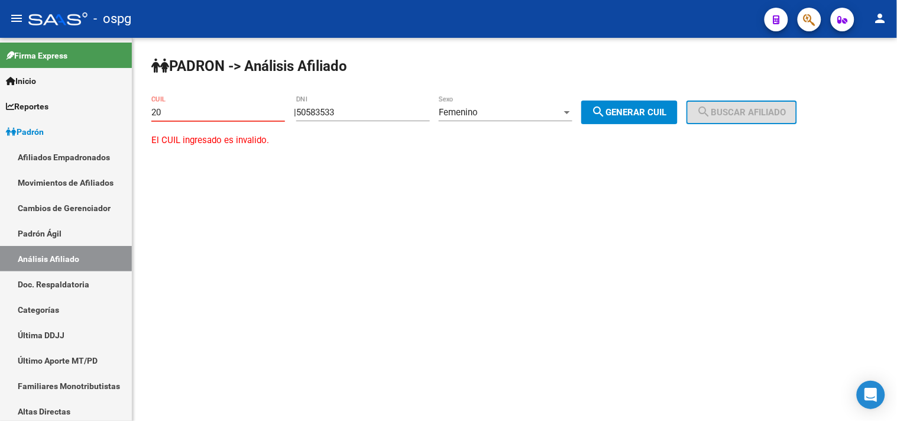
type input "2"
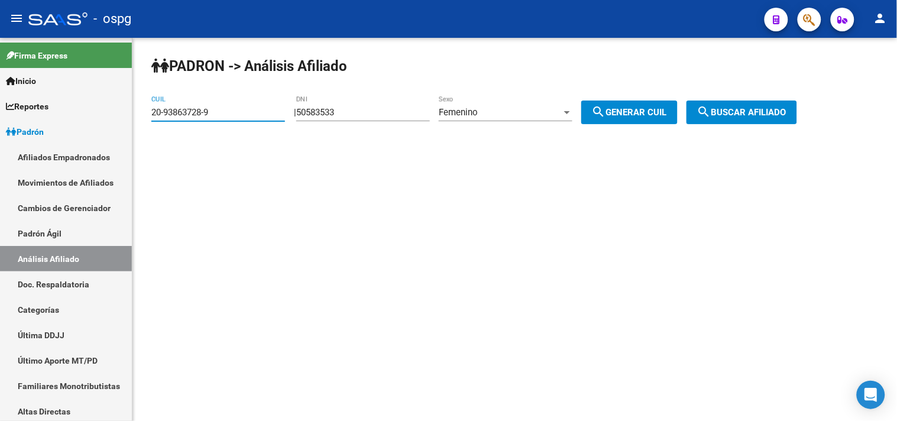
type input "20-93863728-9"
click at [747, 109] on span "search Buscar afiliado" at bounding box center [741, 112] width 89 height 11
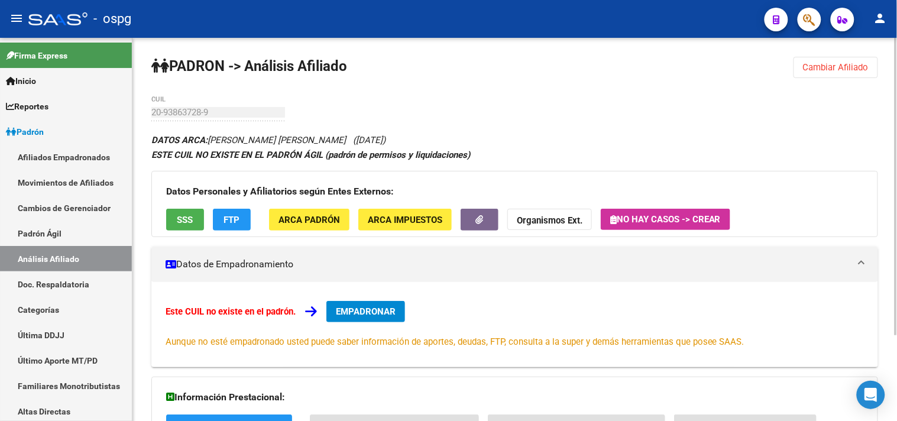
click at [194, 217] on button "SSS" at bounding box center [185, 220] width 38 height 22
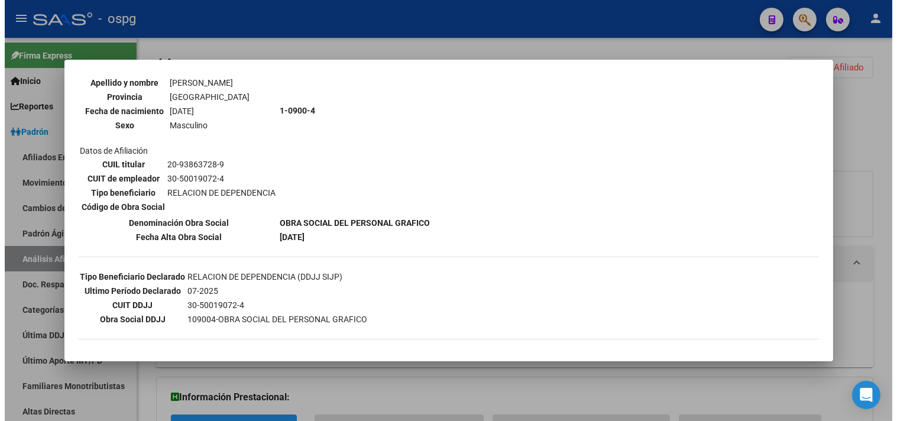
scroll to position [131, 0]
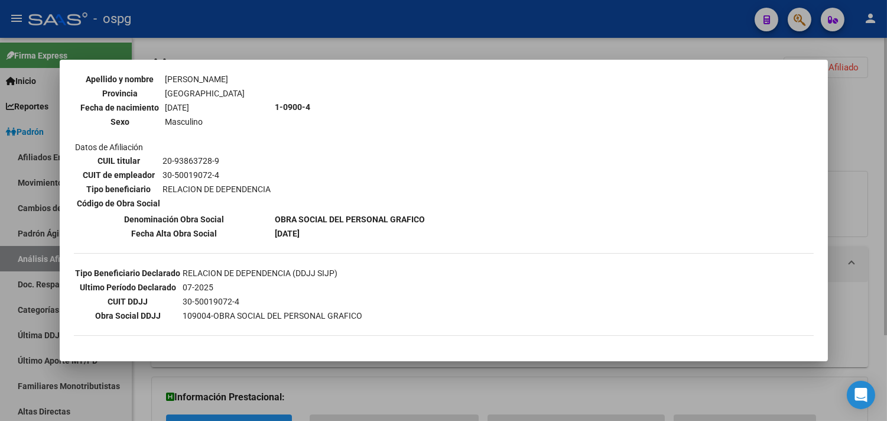
drag, startPoint x: 299, startPoint y: 38, endPoint x: 350, endPoint y: 51, distance: 52.6
click at [301, 38] on div at bounding box center [443, 210] width 887 height 421
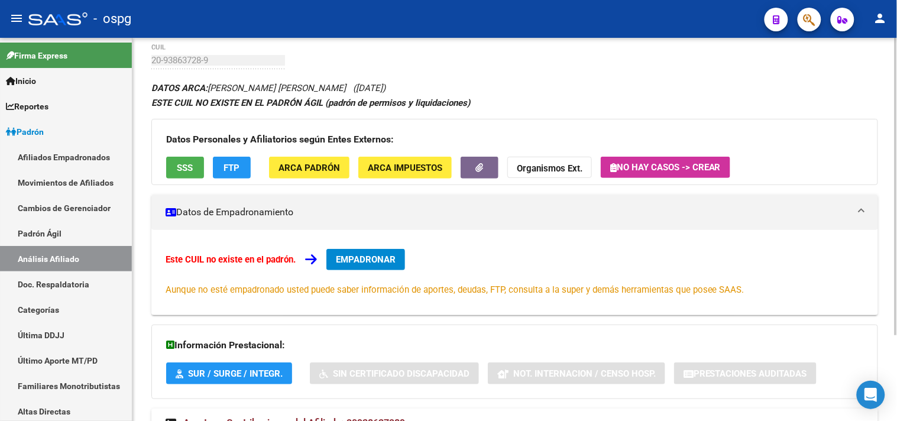
scroll to position [110, 0]
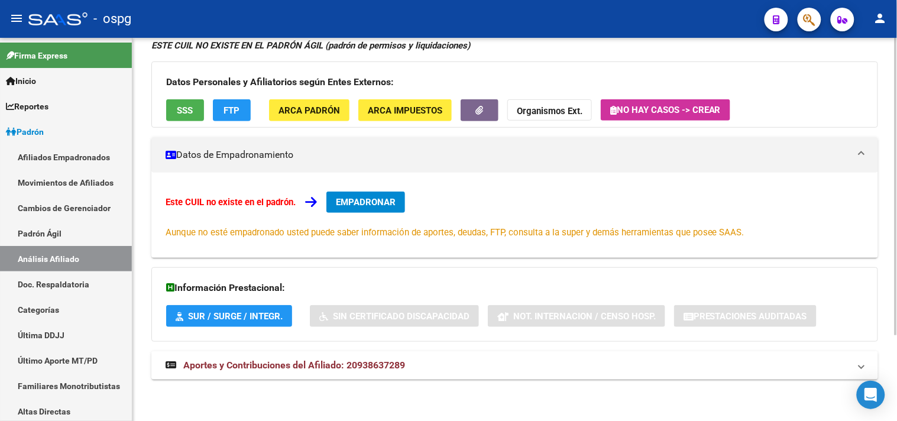
click at [341, 368] on span "Aportes y Contribuciones del Afiliado: 20938637289" at bounding box center [294, 364] width 222 height 11
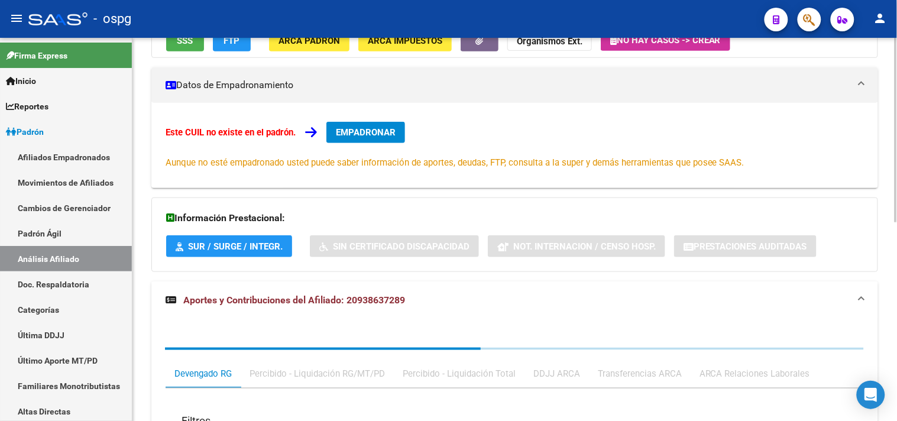
scroll to position [376, 0]
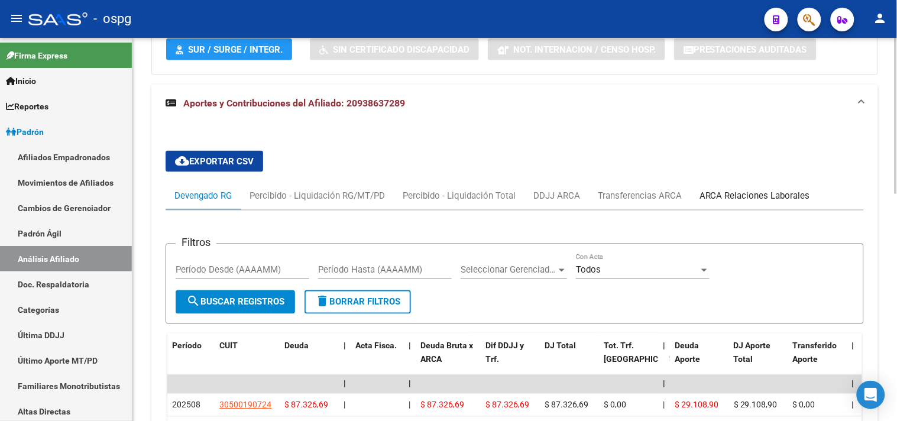
click at [735, 193] on div "ARCA Relaciones Laborales" at bounding box center [754, 195] width 111 height 13
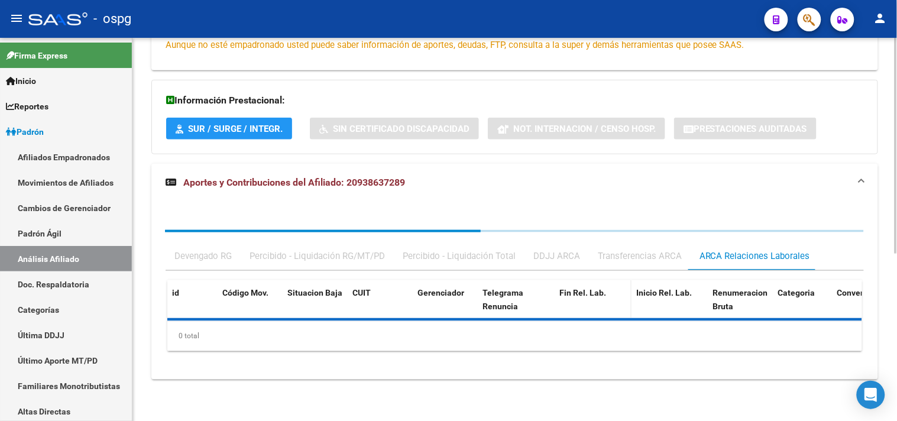
scroll to position [356, 0]
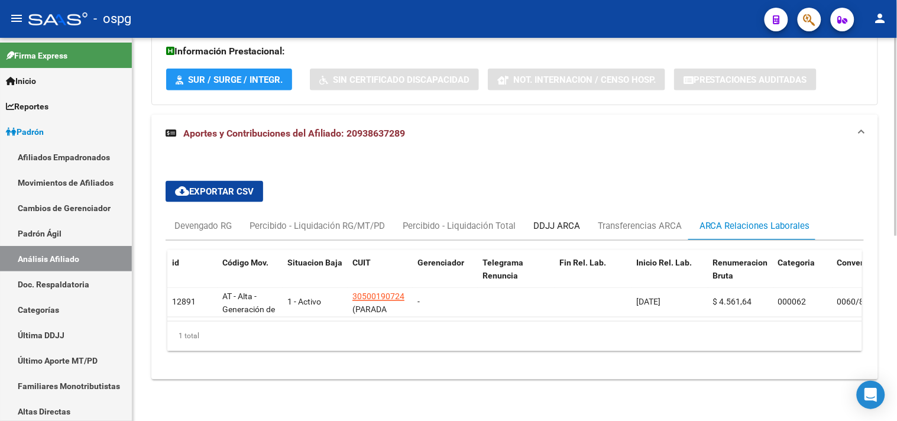
click at [546, 219] on div "DDJJ ARCA" at bounding box center [556, 225] width 47 height 13
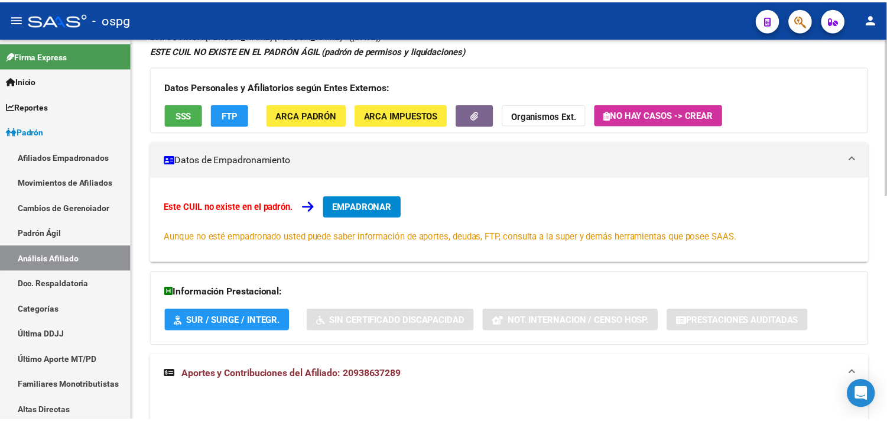
scroll to position [0, 0]
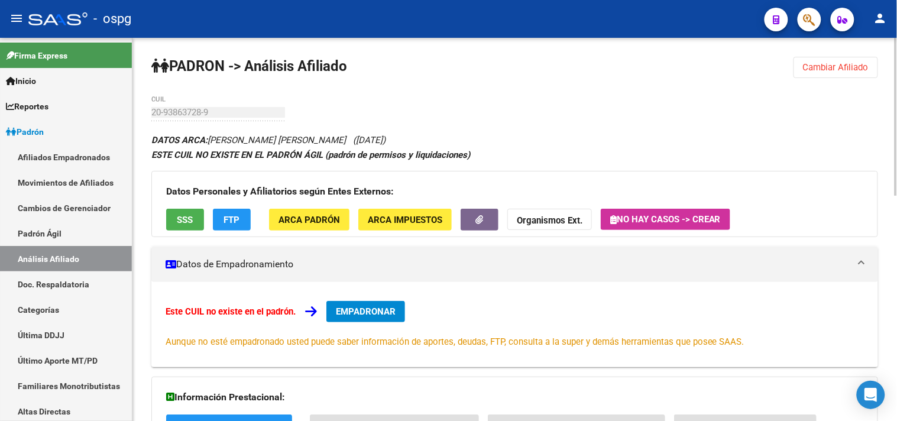
click at [359, 310] on span "EMPADRONAR" at bounding box center [366, 311] width 60 height 11
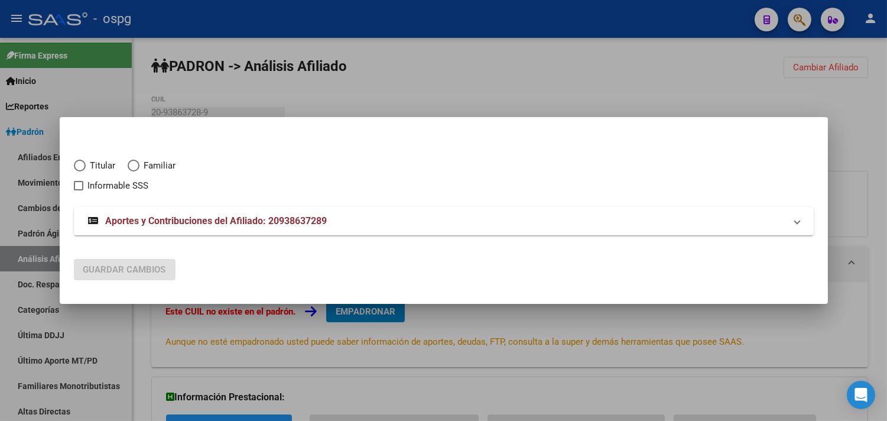
click at [82, 163] on span "Elija una opción" at bounding box center [80, 166] width 12 height 12
click at [82, 163] on input "Titular" at bounding box center [80, 166] width 12 height 12
radio input "true"
checkbox input "true"
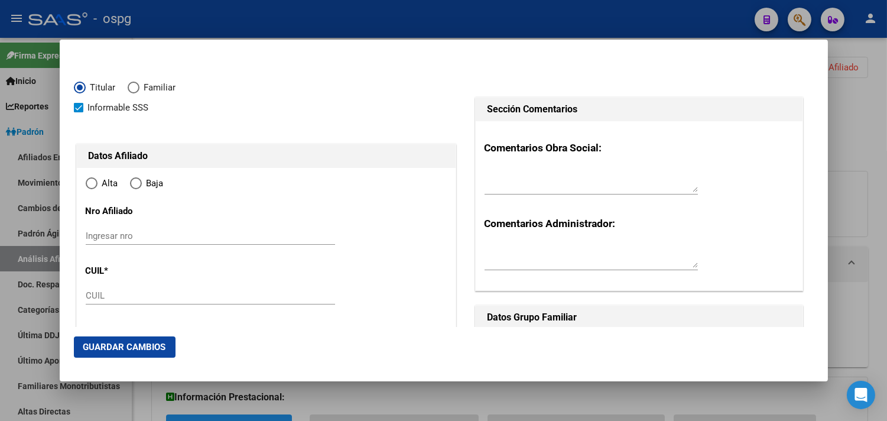
type input "20-93863728-9"
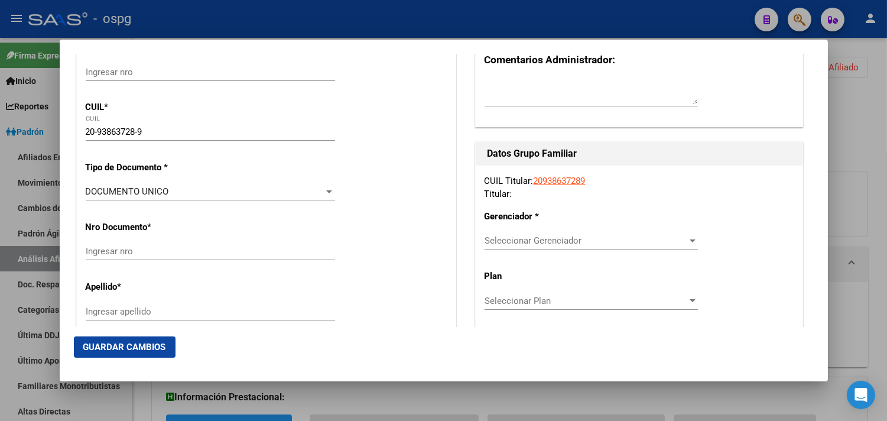
scroll to position [197, 0]
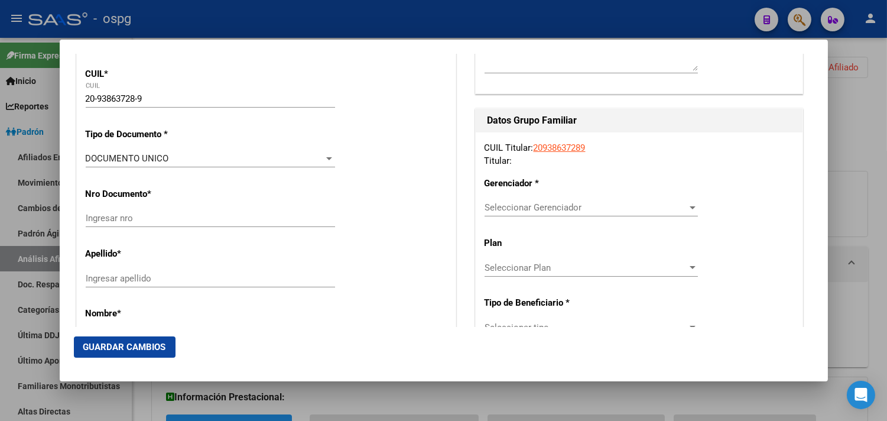
type input "93863728"
type input "[PERSON_NAME]"
type input "[DATE]"
type input "[PERSON_NAME]"
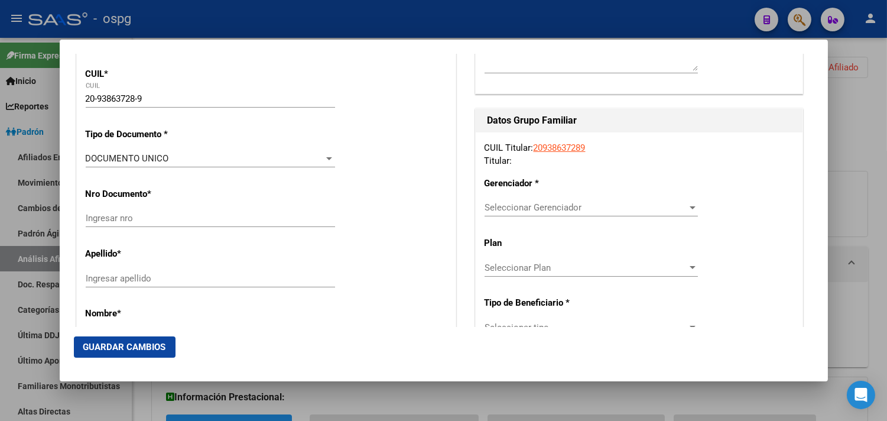
type input "1838"
type input "[PERSON_NAME]"
type input "1444"
radio input "true"
type input "[PERSON_NAME]"
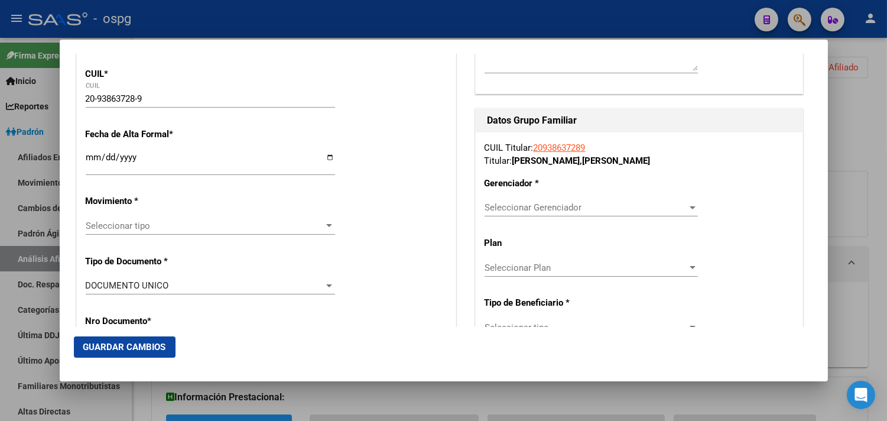
click at [90, 158] on input "Ingresar fecha" at bounding box center [210, 161] width 249 height 19
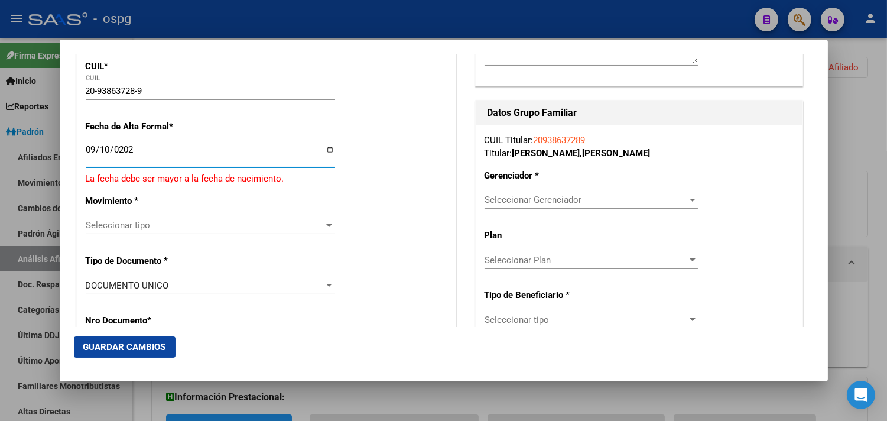
type input "[DATE]"
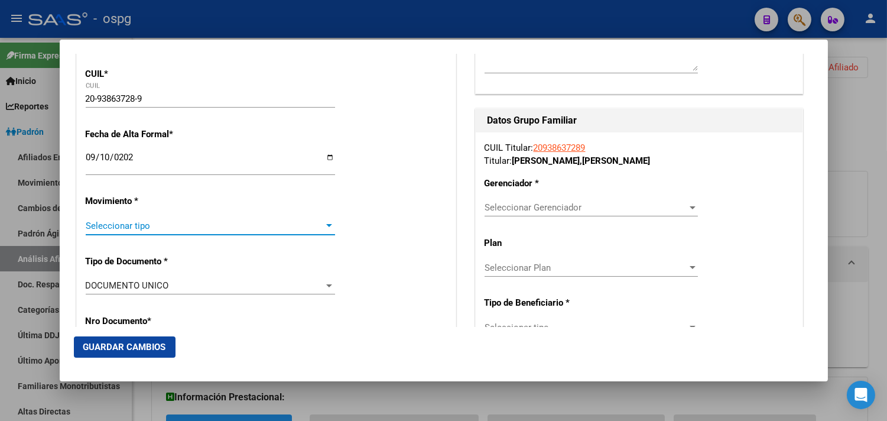
click at [103, 221] on span "Seleccionar tipo" at bounding box center [205, 225] width 239 height 11
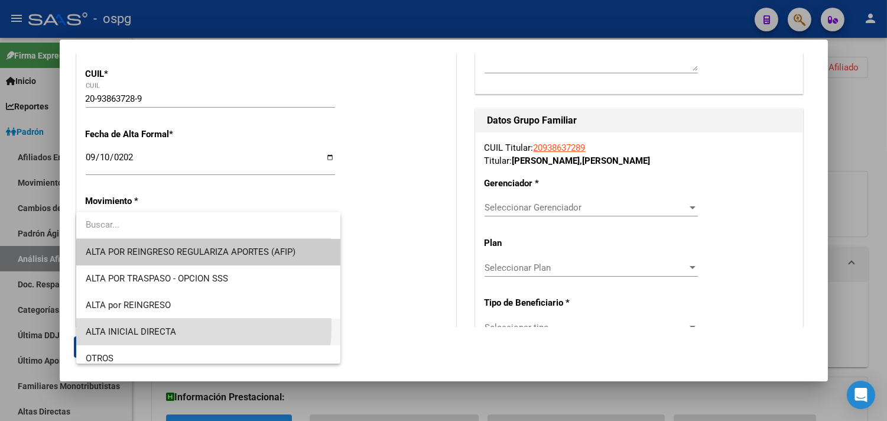
click at [150, 326] on span "ALTA INICIAL DIRECTA" at bounding box center [208, 332] width 245 height 27
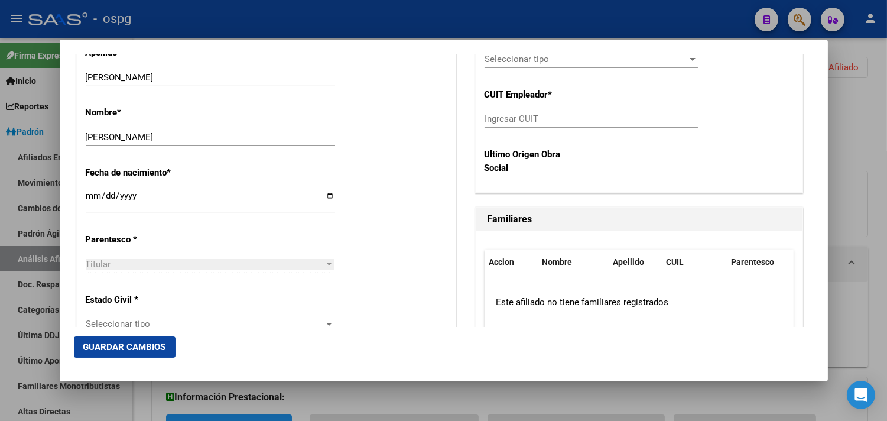
scroll to position [591, 0]
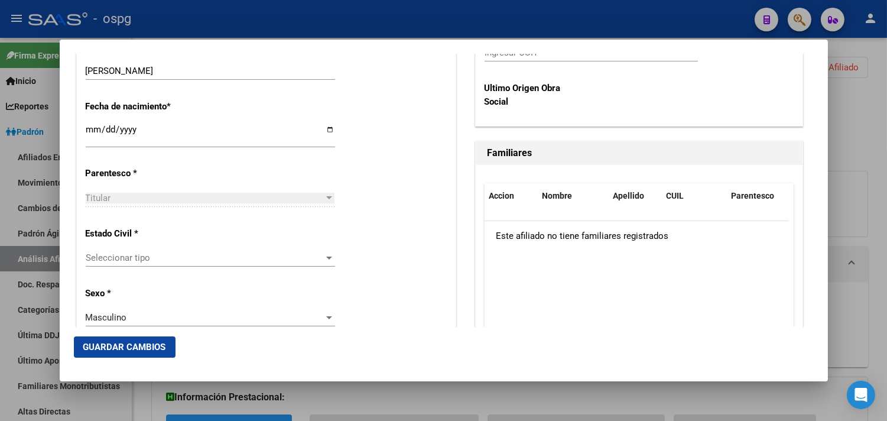
click at [109, 258] on span "Seleccionar tipo" at bounding box center [205, 257] width 239 height 11
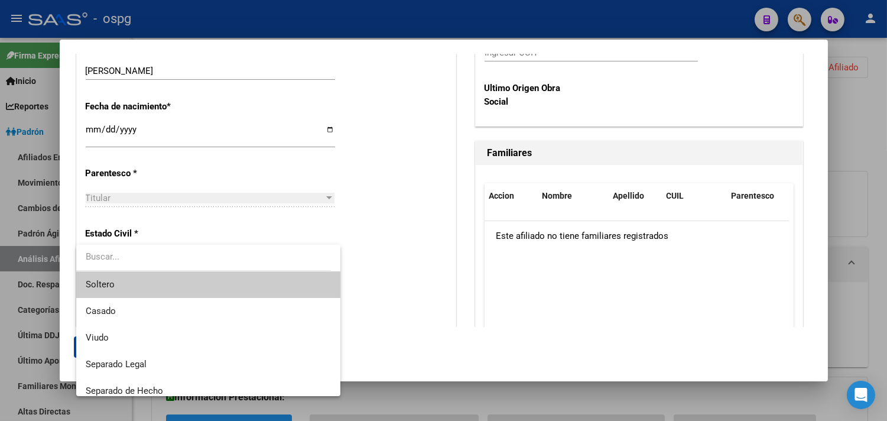
click at [104, 285] on span "Soltero" at bounding box center [100, 284] width 29 height 11
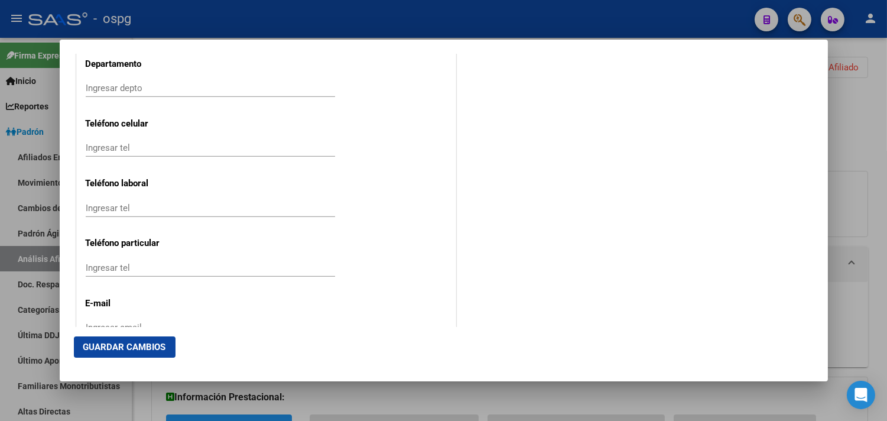
scroll to position [1587, 0]
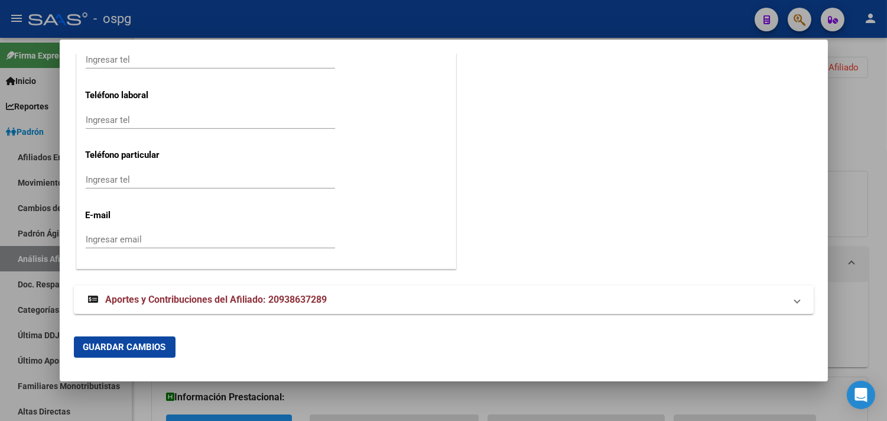
click at [96, 244] on input "Ingresar email" at bounding box center [210, 239] width 249 height 11
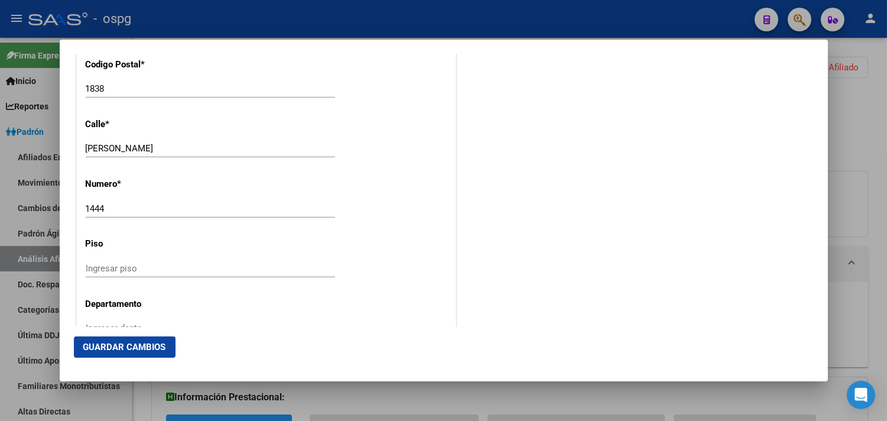
scroll to position [1456, 0]
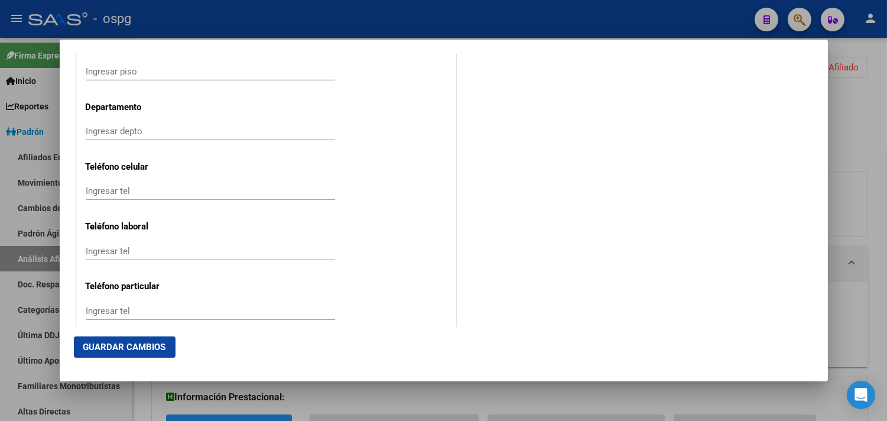
type input "[EMAIL_ADDRESS][DOMAIN_NAME]"
click at [105, 192] on input "Ingresar tel" at bounding box center [210, 191] width 249 height 11
type input "1134070115"
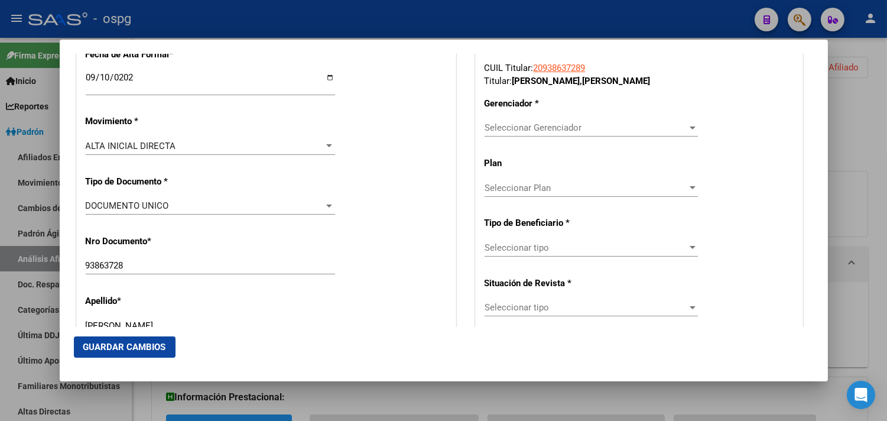
scroll to position [209, 0]
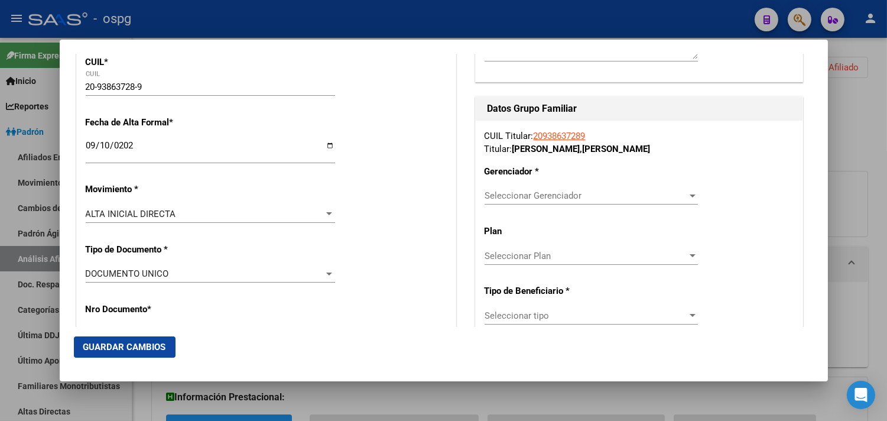
click at [526, 191] on span "Seleccionar Gerenciador" at bounding box center [586, 195] width 203 height 11
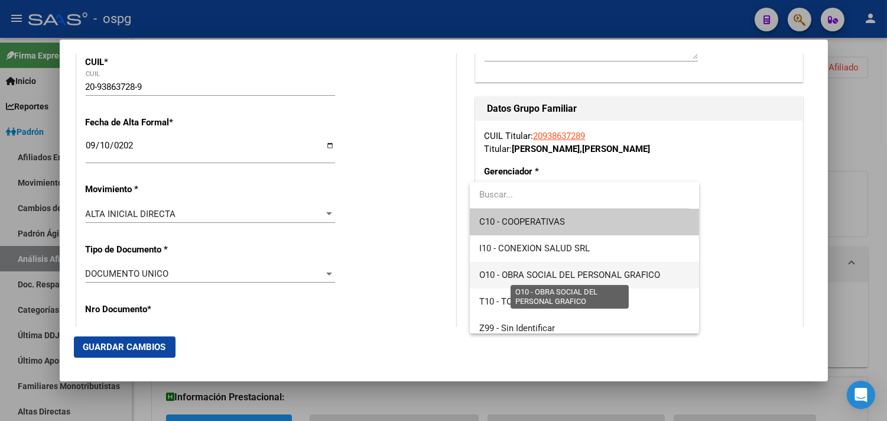
click at [572, 276] on span "O10 - OBRA SOCIAL DEL PERSONAL GRAFICO" at bounding box center [569, 274] width 181 height 11
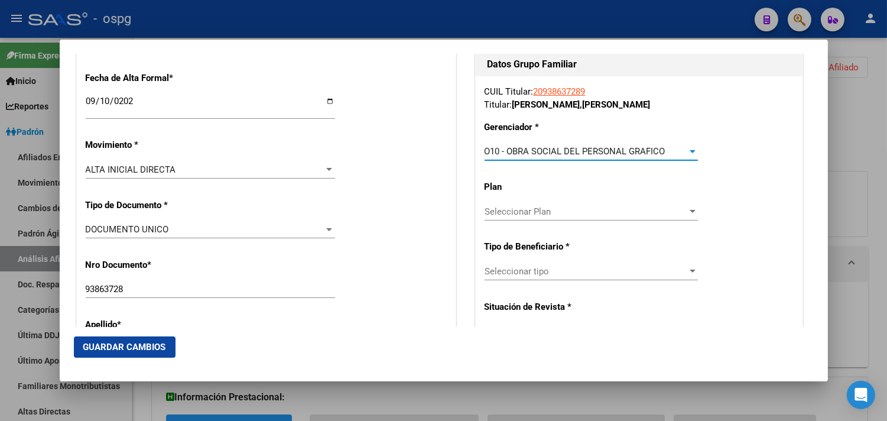
scroll to position [274, 0]
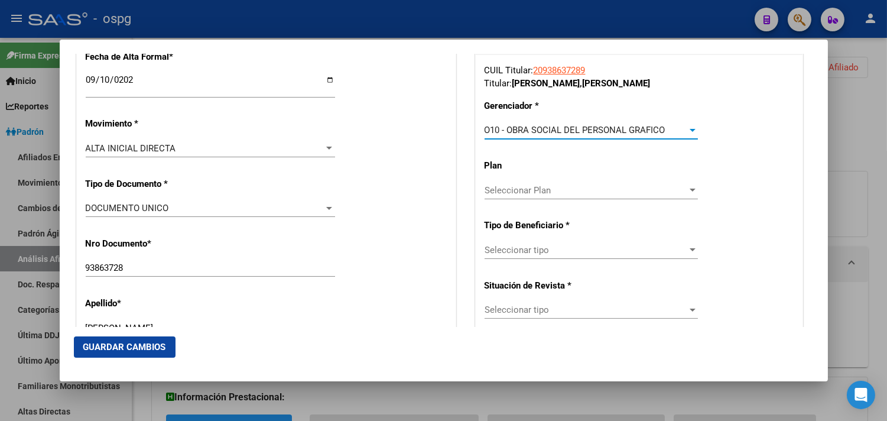
click at [515, 248] on span "Seleccionar tipo" at bounding box center [586, 250] width 203 height 11
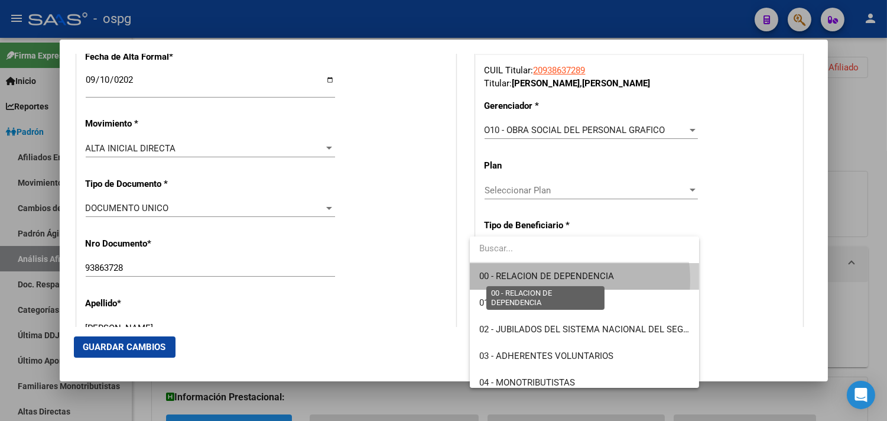
click at [556, 280] on span "00 - RELACION DE DEPENDENCIA" at bounding box center [546, 276] width 135 height 11
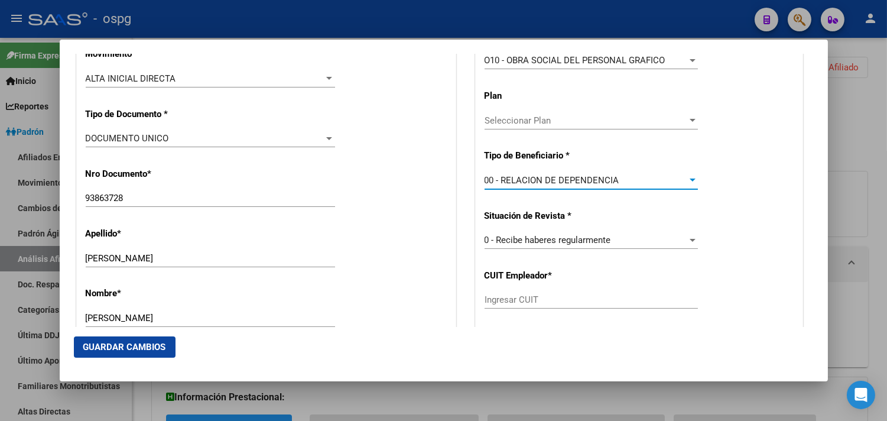
type input "30-50019072-4"
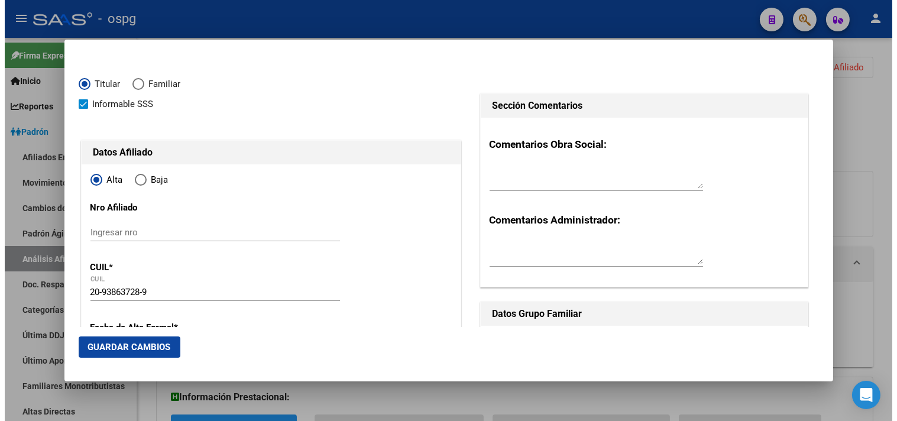
scroll to position [0, 0]
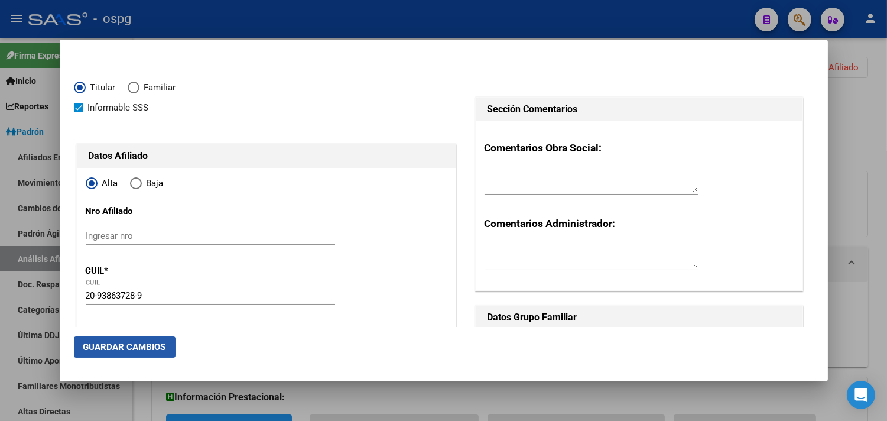
click at [145, 353] on button "Guardar Cambios" at bounding box center [125, 346] width 102 height 21
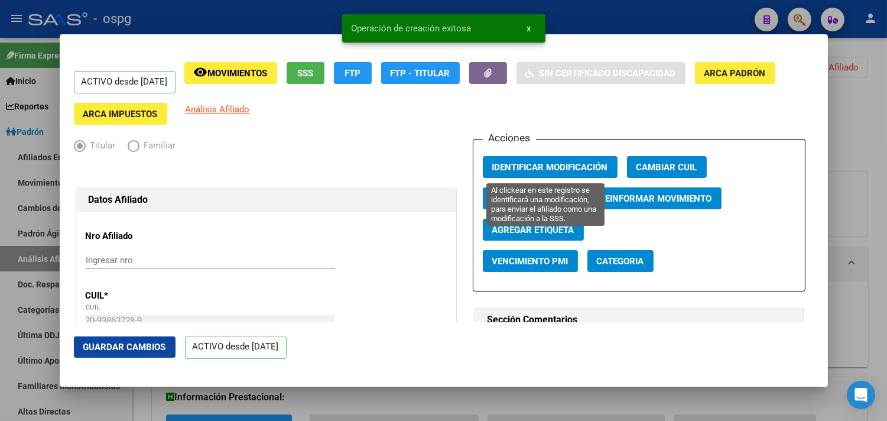
drag, startPoint x: 574, startPoint y: 163, endPoint x: 546, endPoint y: 139, distance: 37.3
click at [574, 163] on span "Identificar Modificación" at bounding box center [550, 167] width 116 height 11
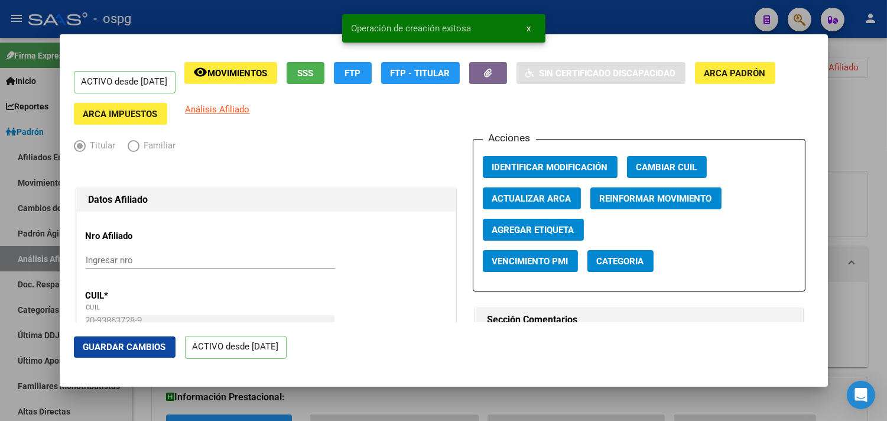
click at [507, 80] on button "button" at bounding box center [488, 73] width 38 height 22
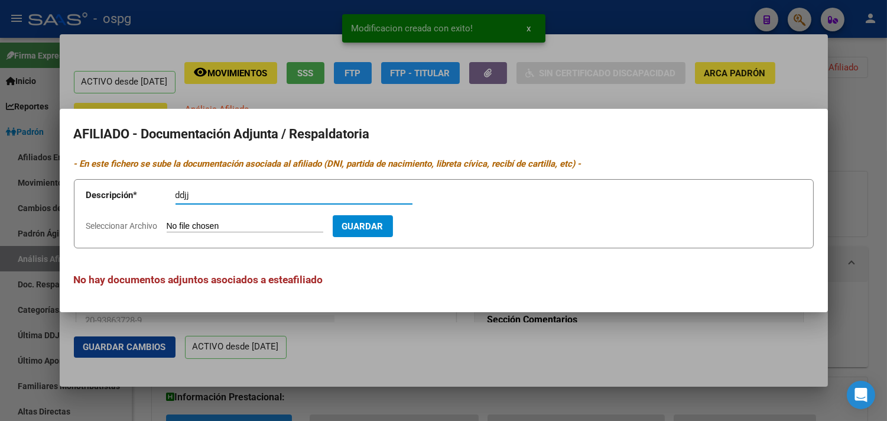
type input "ddjj"
click at [171, 219] on form "Descripción * ddjj Descripción Seleccionar Archivo Guardar" at bounding box center [444, 213] width 740 height 69
click at [171, 225] on input "Seleccionar Archivo" at bounding box center [245, 226] width 157 height 11
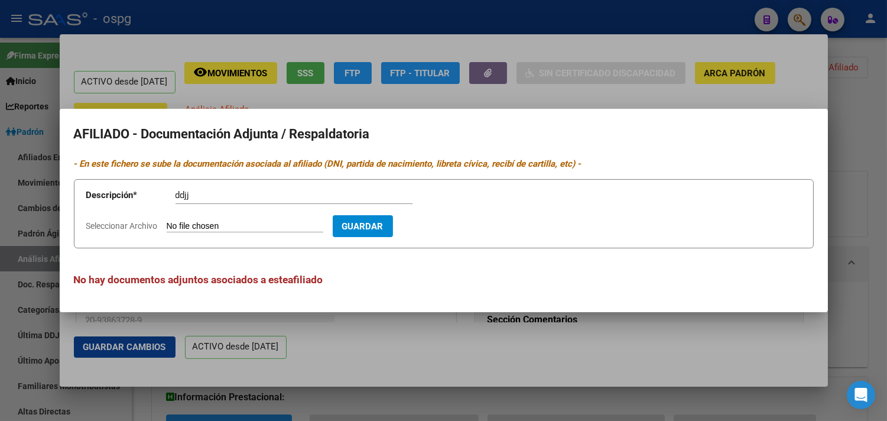
type input "C:\fakepath\[PERSON_NAME] ddjj.jpg"
click at [449, 223] on span "Guardar" at bounding box center [431, 226] width 41 height 11
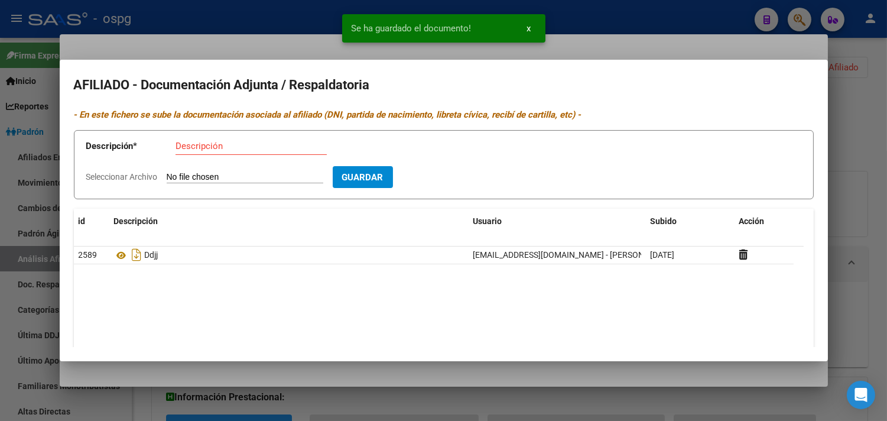
drag, startPoint x: 185, startPoint y: 145, endPoint x: 195, endPoint y: 157, distance: 16.0
click at [185, 145] on input "Descripción" at bounding box center [251, 146] width 151 height 11
type input "alta"
click at [238, 175] on input "Seleccionar Archivo" at bounding box center [245, 177] width 157 height 11
type input "C:\fakepath\alta fip [PERSON_NAME].pdf"
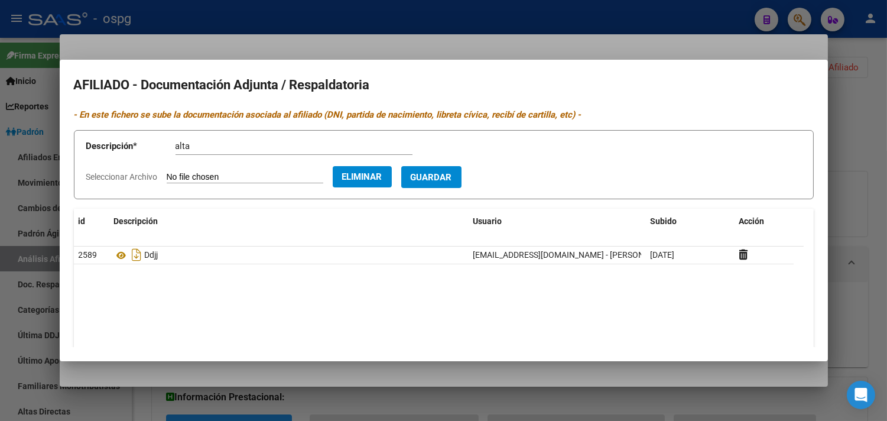
click at [450, 182] on button "Guardar" at bounding box center [431, 177] width 60 height 22
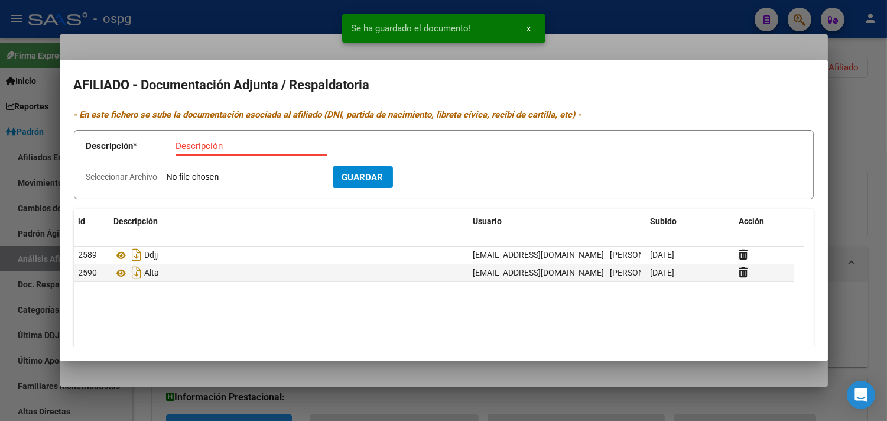
click at [185, 145] on input "Descripción" at bounding box center [251, 146] width 151 height 11
type input "recibo"
click at [167, 174] on input "Seleccionar Archivo" at bounding box center [245, 177] width 157 height 11
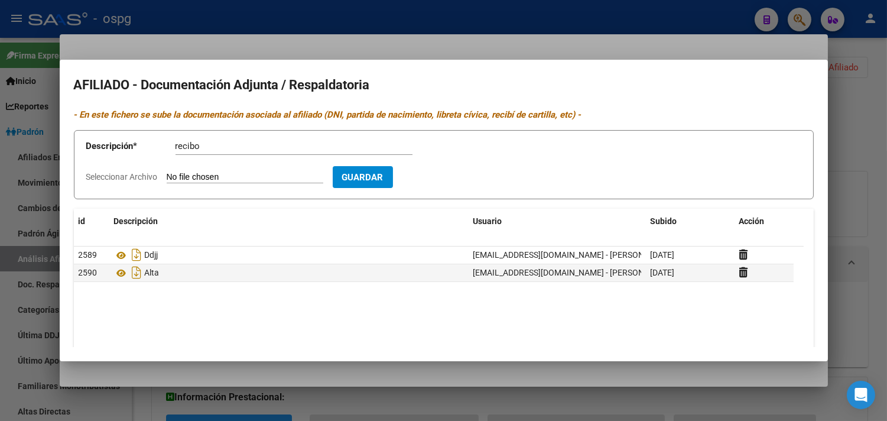
type input "C:\fakepath\[PERSON_NAME] frente dni.jpg"
click at [452, 178] on span "Guardar" at bounding box center [431, 177] width 41 height 11
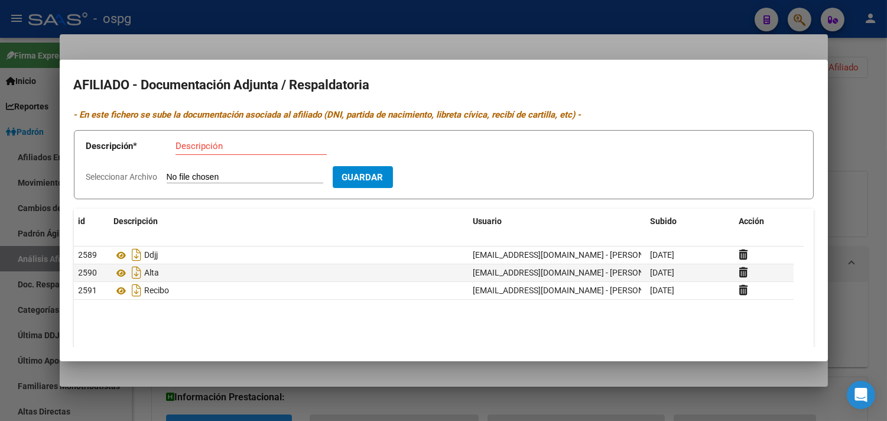
drag, startPoint x: 161, startPoint y: 28, endPoint x: 220, endPoint y: 33, distance: 59.8
click at [164, 30] on div at bounding box center [443, 210] width 887 height 421
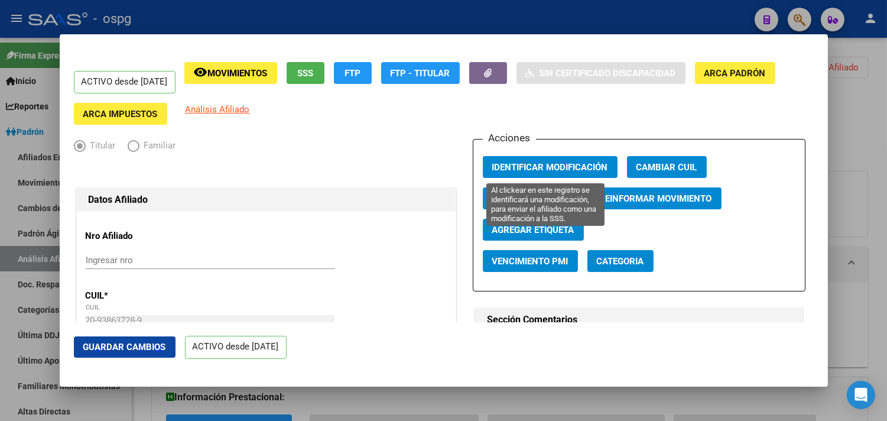
drag, startPoint x: 546, startPoint y: 167, endPoint x: 543, endPoint y: 161, distance: 6.9
click at [547, 165] on span "Identificar Modificación" at bounding box center [550, 167] width 116 height 11
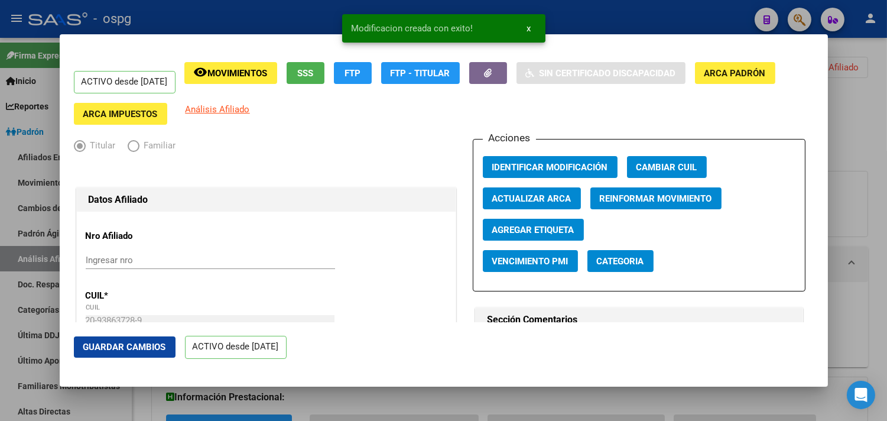
drag, startPoint x: 229, startPoint y: 9, endPoint x: 242, endPoint y: 8, distance: 13.1
click at [231, 9] on div at bounding box center [443, 210] width 887 height 421
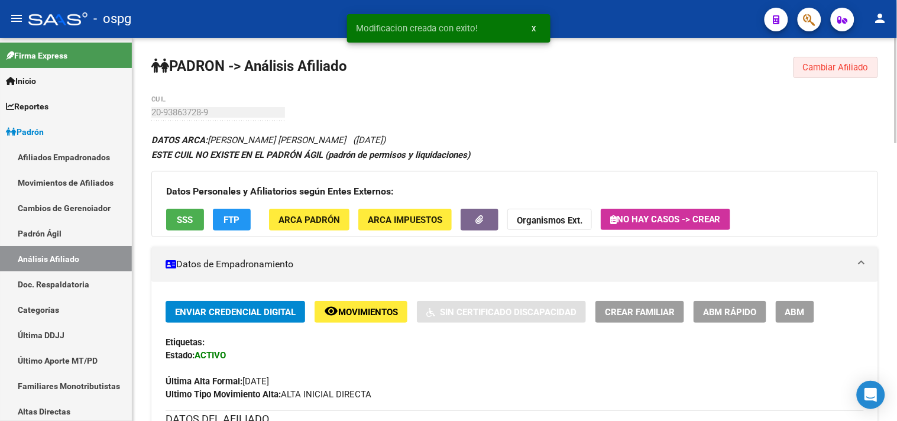
drag, startPoint x: 831, startPoint y: 71, endPoint x: 751, endPoint y: 60, distance: 81.2
click at [830, 70] on span "Cambiar Afiliado" at bounding box center [836, 67] width 66 height 11
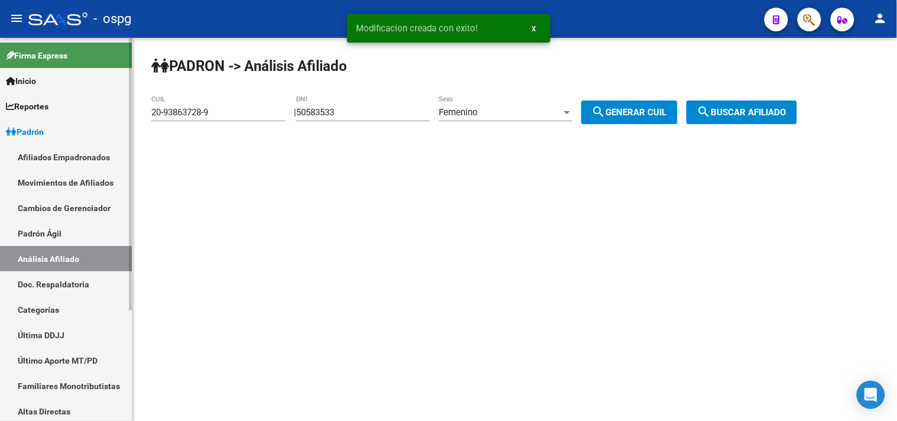
drag, startPoint x: 187, startPoint y: 111, endPoint x: 102, endPoint y: 119, distance: 84.9
click at [102, 119] on mat-sidenav-container "Firma Express Inicio Instructivos Contacto OS Reportes Ingresos Devengados Anál…" at bounding box center [448, 229] width 897 height 383
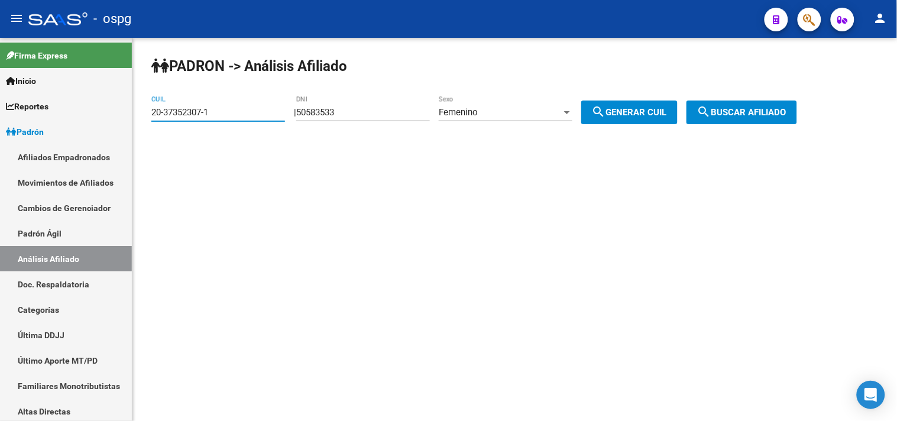
type input "20-37352307-1"
click at [759, 109] on span "search Buscar afiliado" at bounding box center [741, 112] width 89 height 11
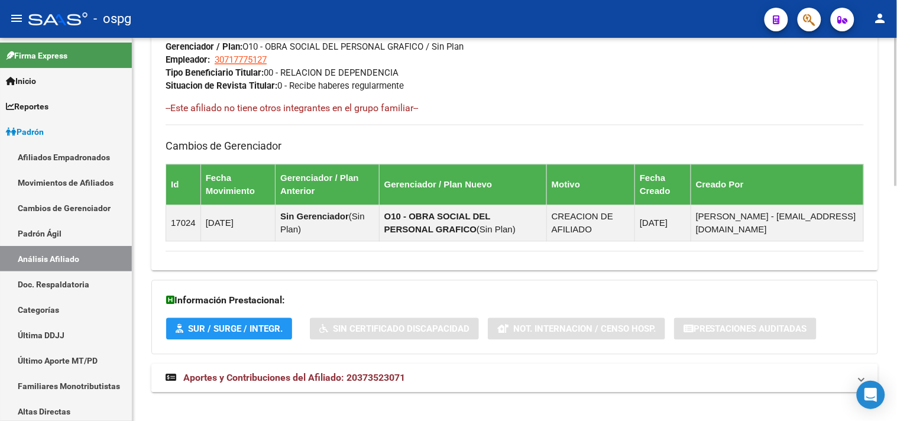
click at [346, 375] on span "Aportes y Contribuciones del Afiliado: 20373523071" at bounding box center [294, 377] width 222 height 11
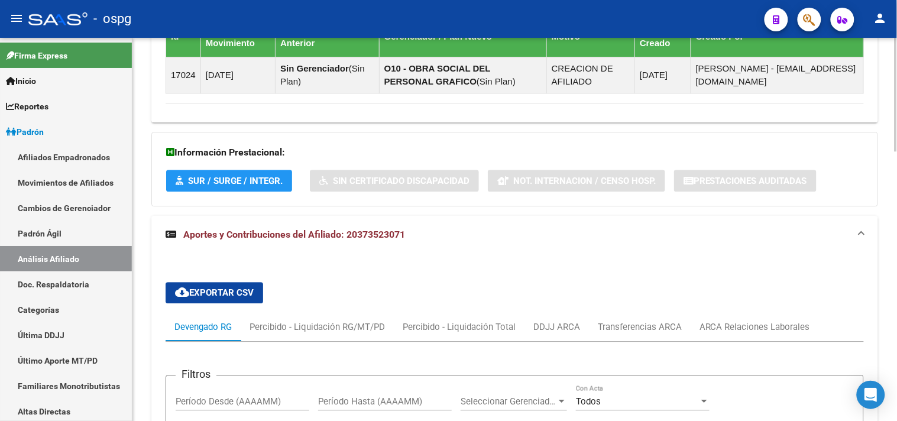
scroll to position [806, 0]
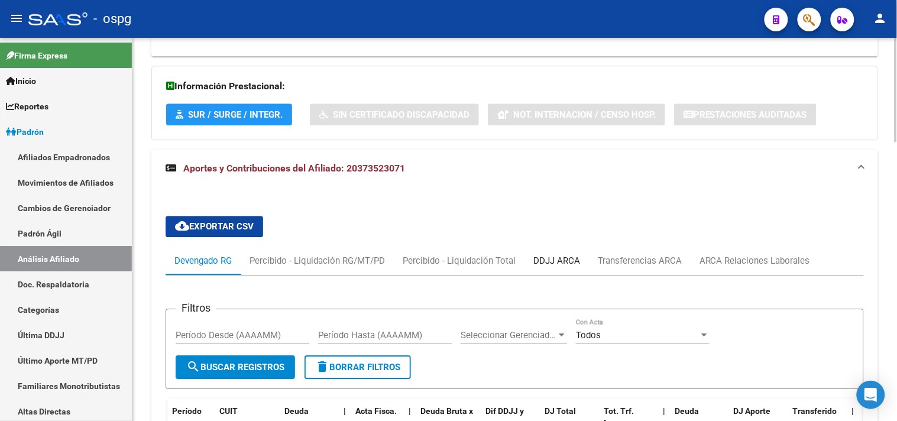
click at [544, 263] on div "DDJJ ARCA" at bounding box center [556, 260] width 47 height 13
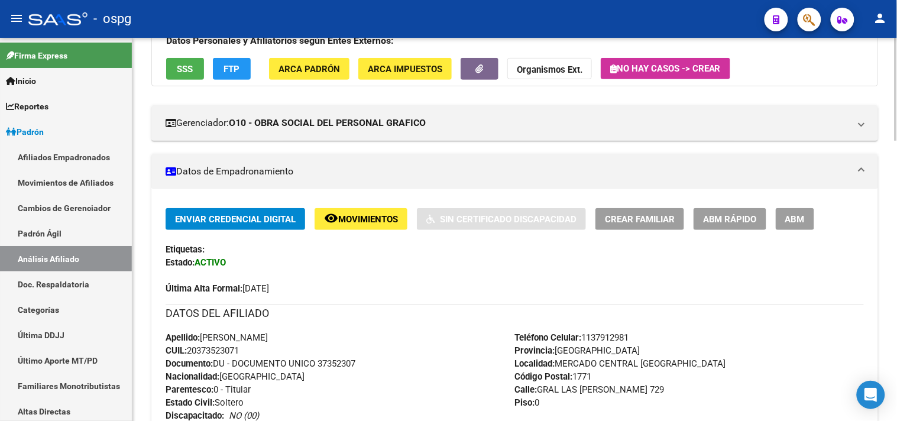
scroll to position [131, 0]
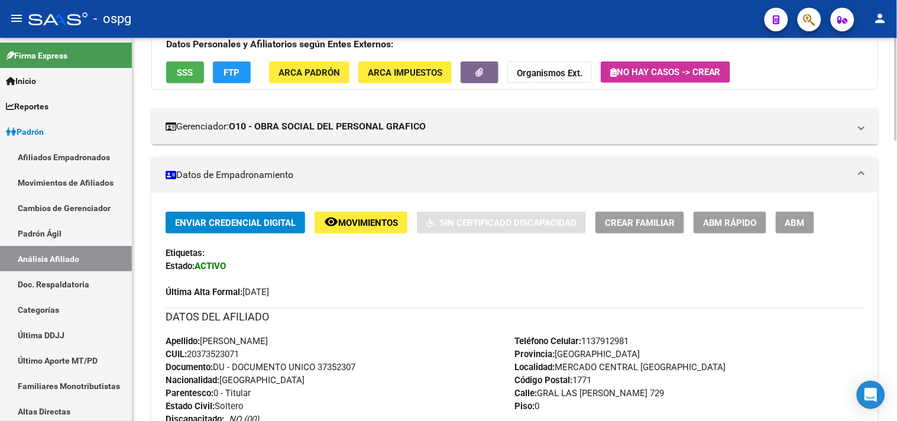
click at [793, 225] on span "ABM" at bounding box center [795, 222] width 20 height 11
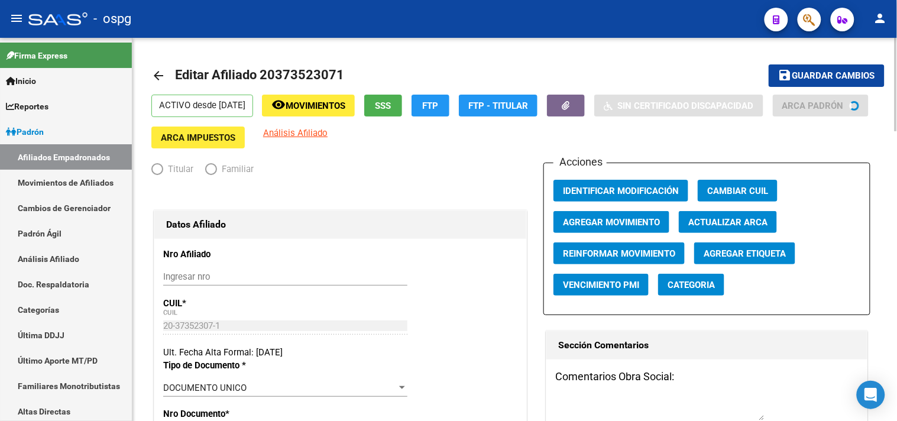
radio input "true"
type input "30-71777512-7"
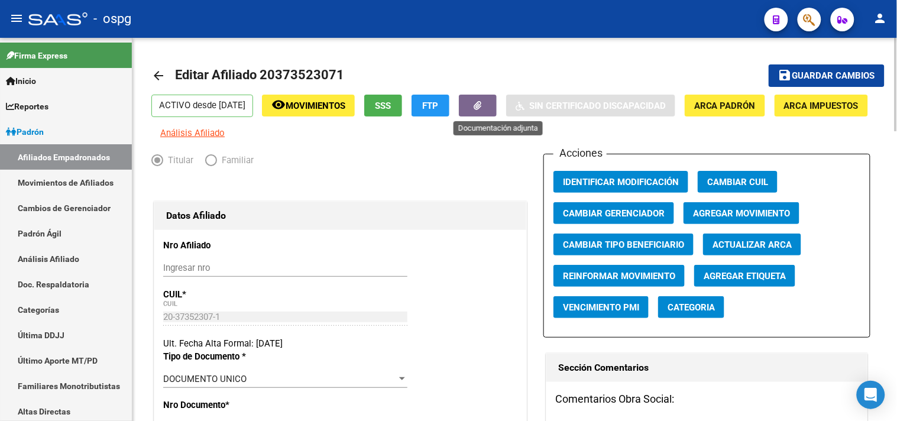
click at [493, 114] on button "button" at bounding box center [478, 106] width 38 height 22
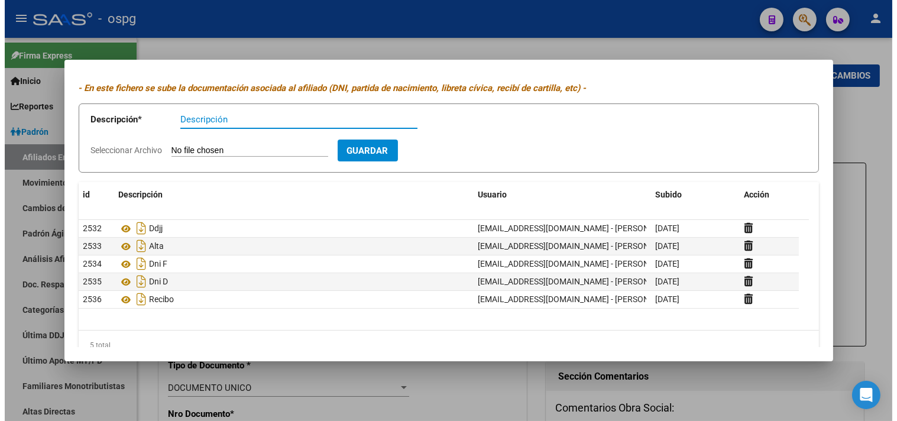
scroll to position [48, 0]
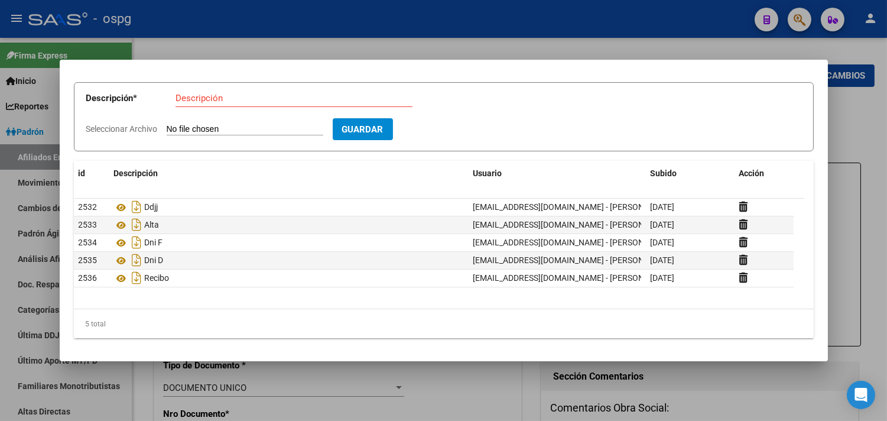
click at [310, 18] on div at bounding box center [443, 210] width 887 height 421
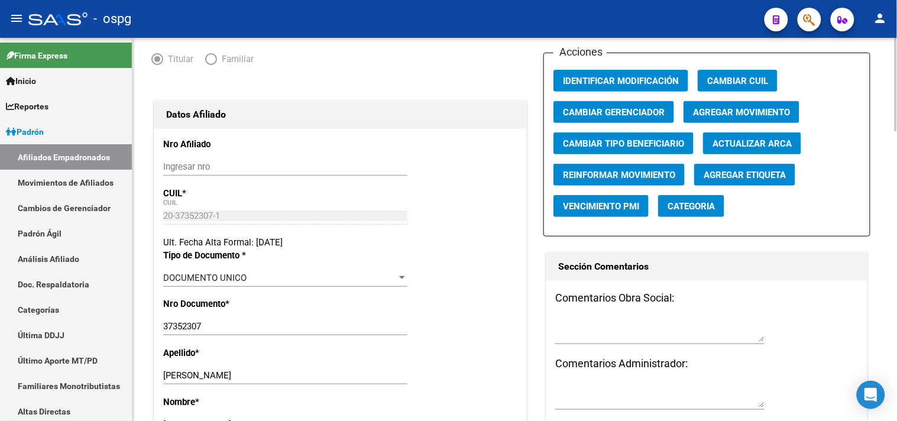
scroll to position [0, 0]
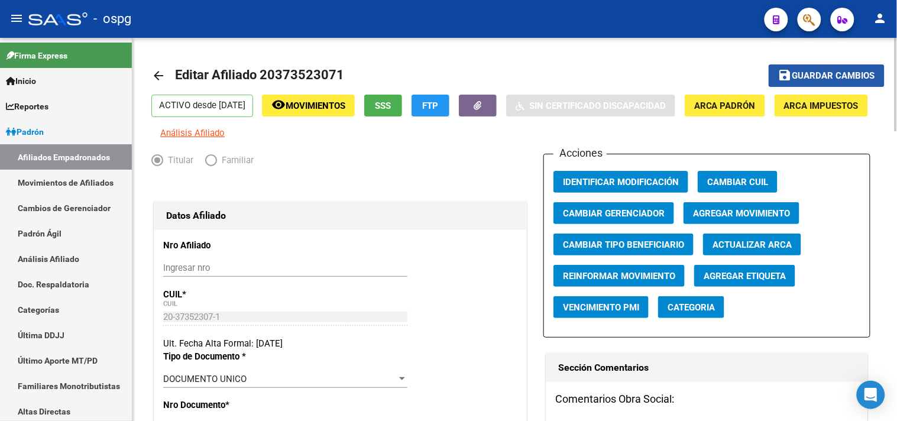
drag, startPoint x: 812, startPoint y: 69, endPoint x: 720, endPoint y: 105, distance: 99.2
click at [810, 68] on button "save Guardar cambios" at bounding box center [826, 75] width 116 height 22
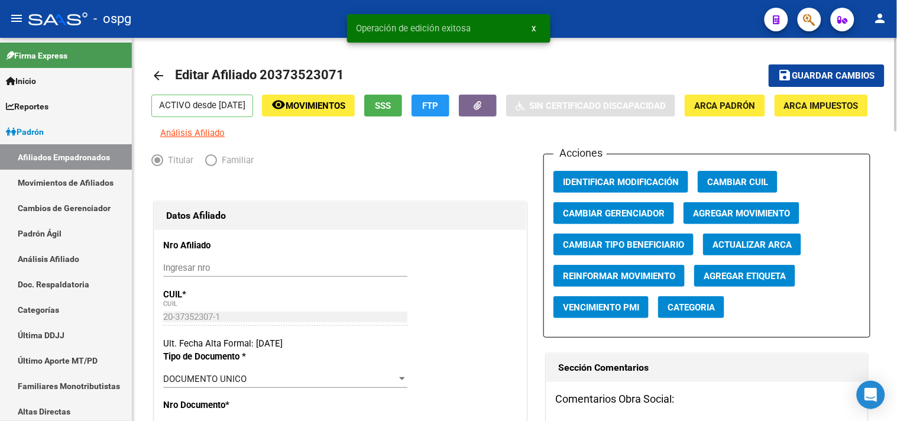
click at [160, 77] on mat-icon "arrow_back" at bounding box center [158, 76] width 14 height 14
